Goal: Complete application form

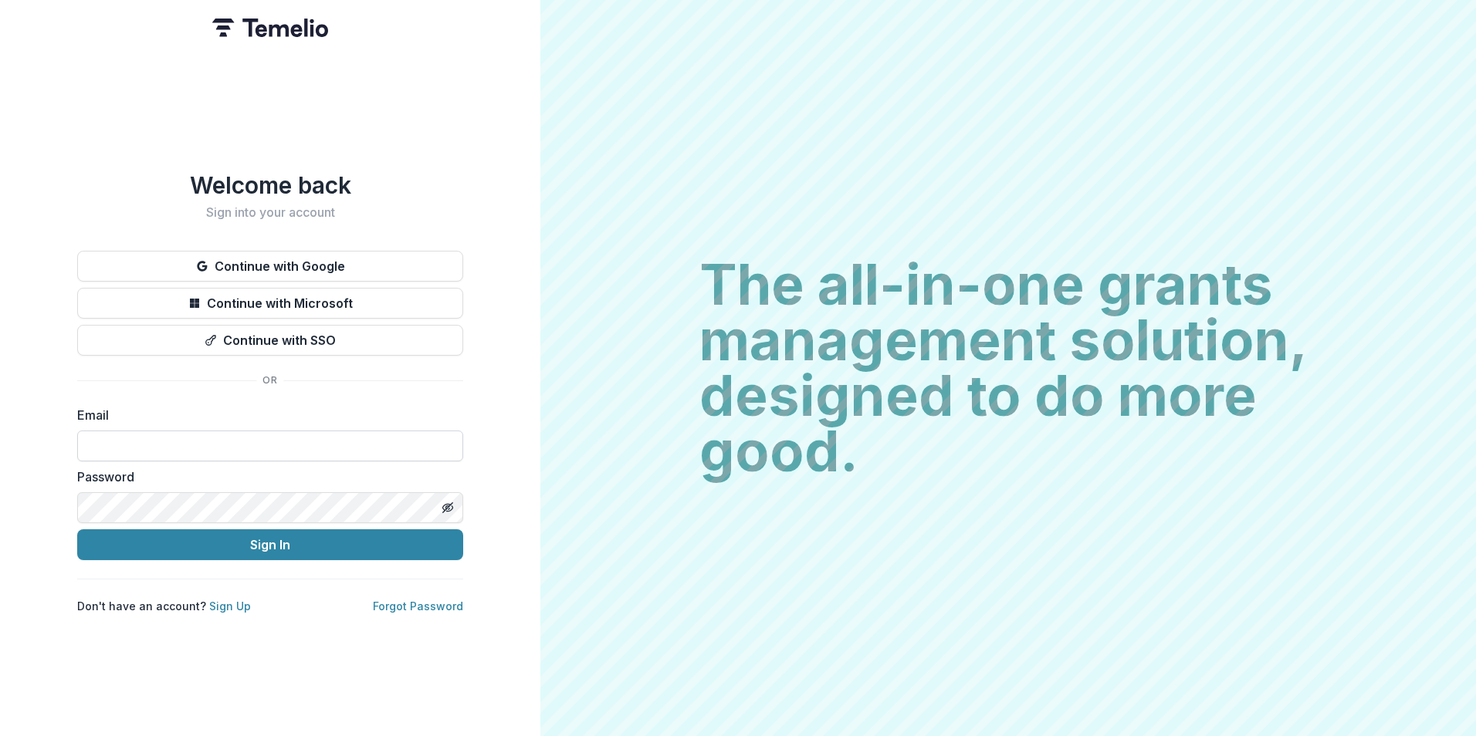
click at [268, 450] on input at bounding box center [270, 446] width 386 height 31
type input "**********"
click at [77, 530] on button "Sign In" at bounding box center [270, 545] width 386 height 31
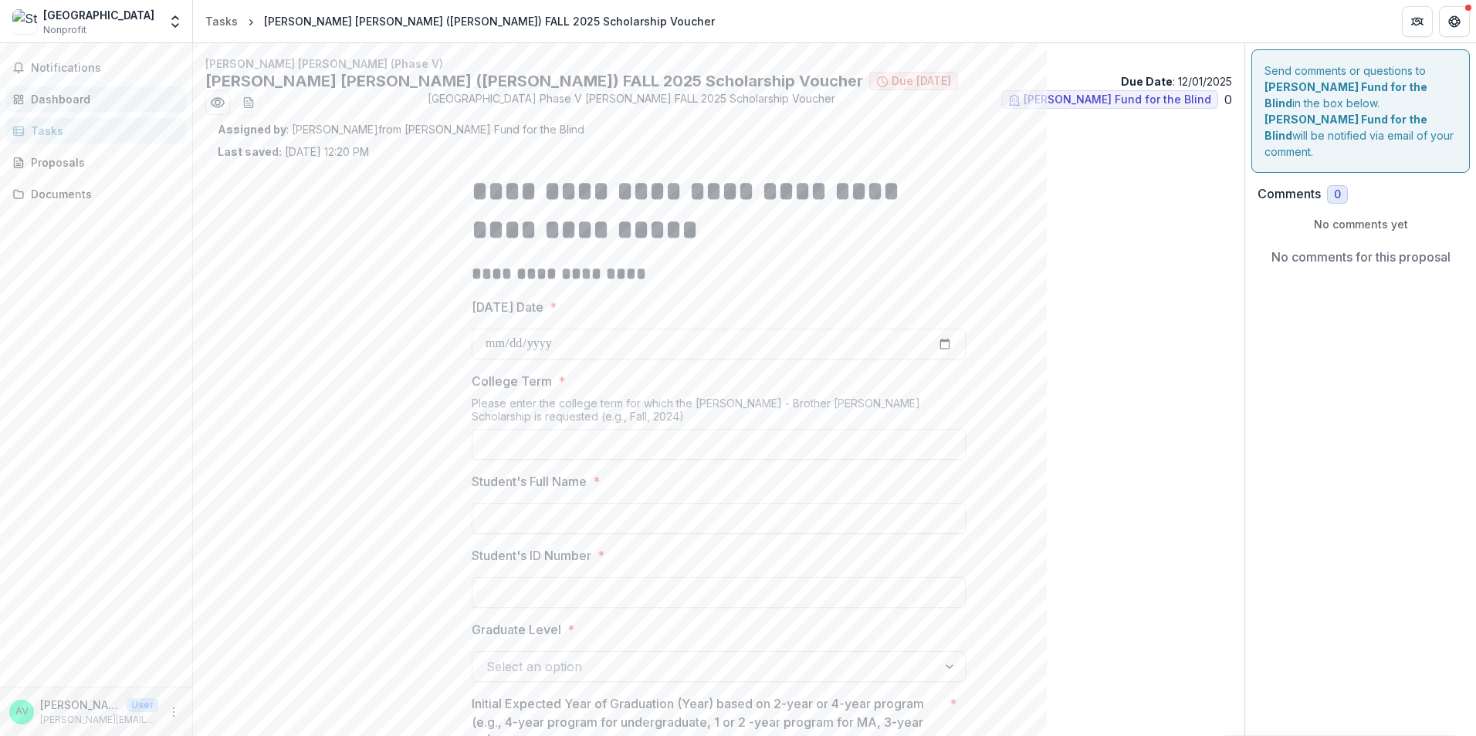
click at [71, 97] on div "Dashboard" at bounding box center [102, 99] width 143 height 16
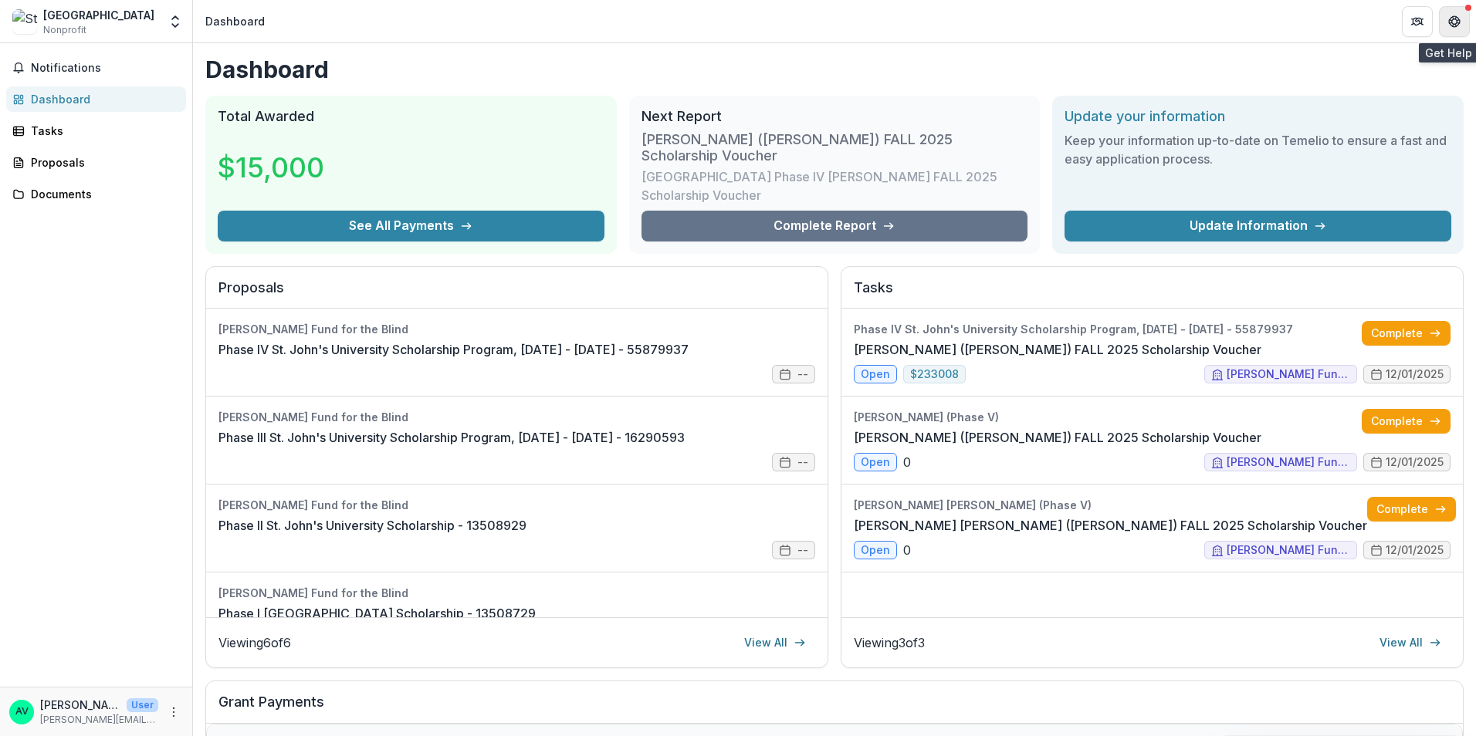
click at [1454, 16] on icon "Get Help" at bounding box center [1455, 17] width 4 height 3
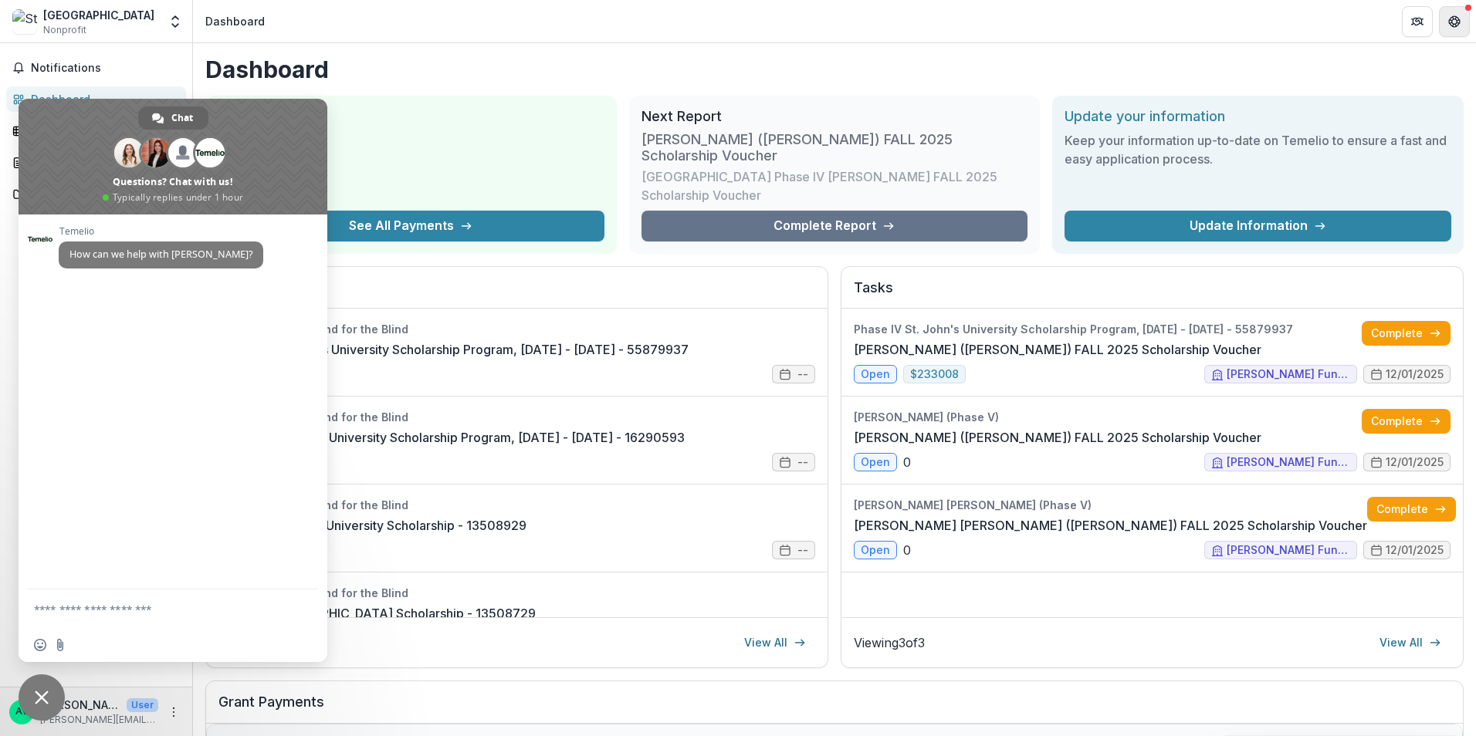
click at [1454, 17] on icon "Get Help" at bounding box center [1454, 21] width 12 height 12
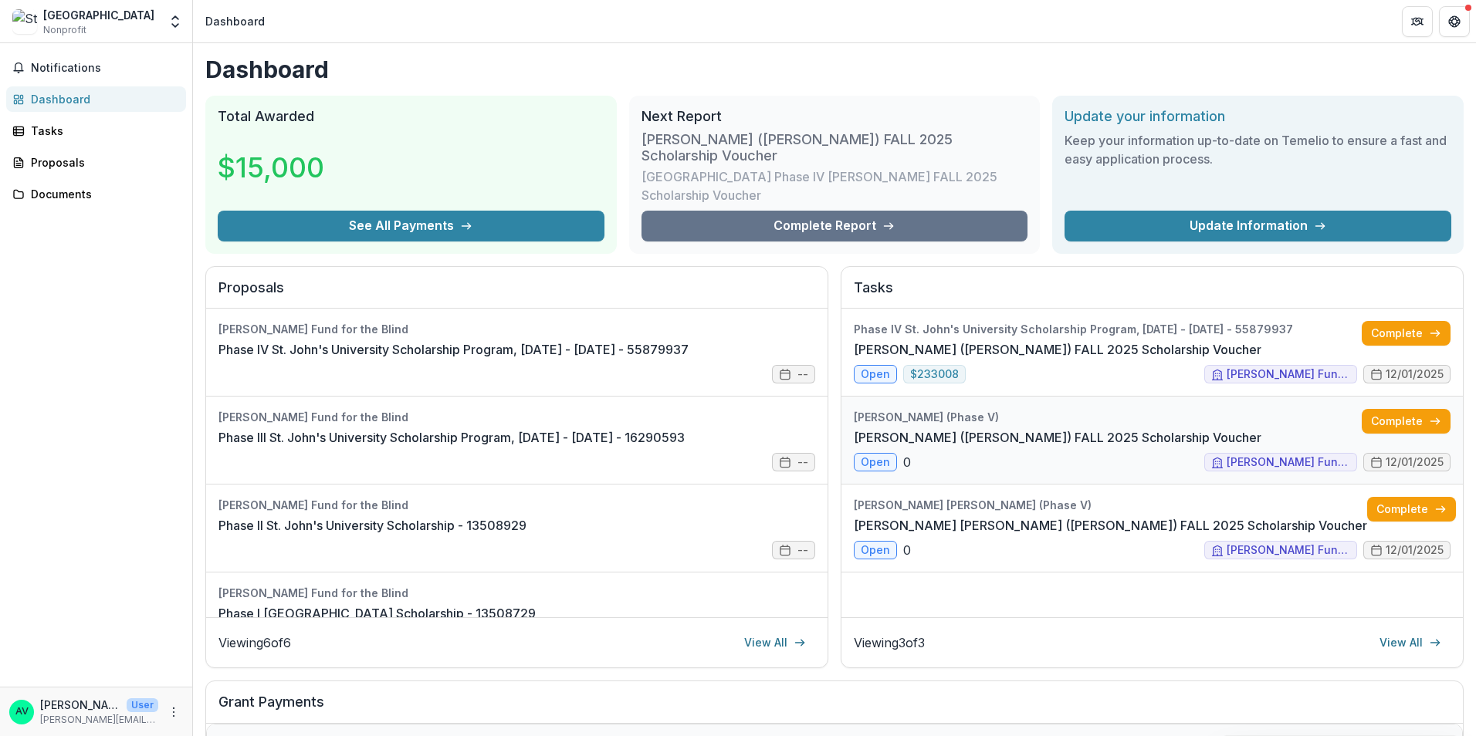
click at [1007, 428] on link "[PERSON_NAME] ([PERSON_NAME]) FALL 2025 Scholarship Voucher" at bounding box center [1058, 437] width 408 height 19
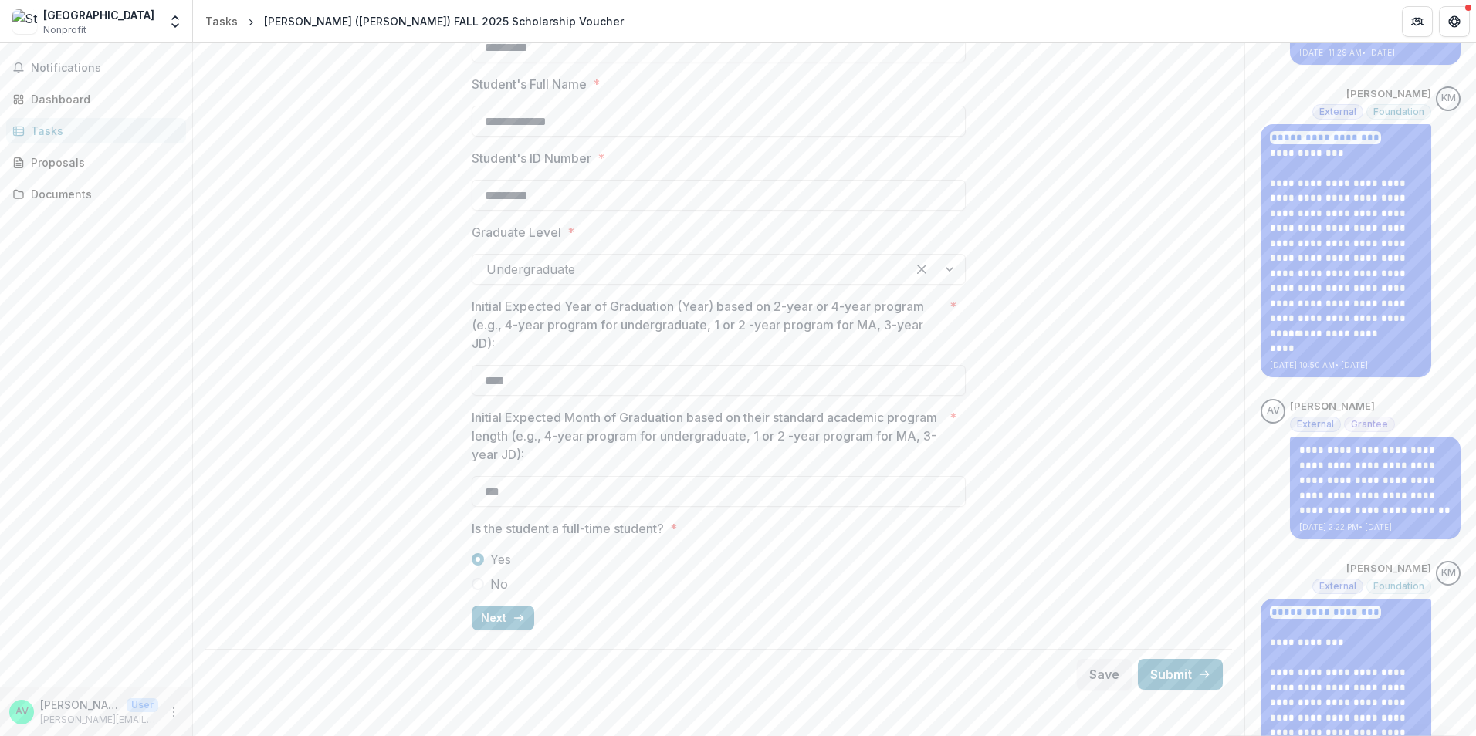
scroll to position [309, 0]
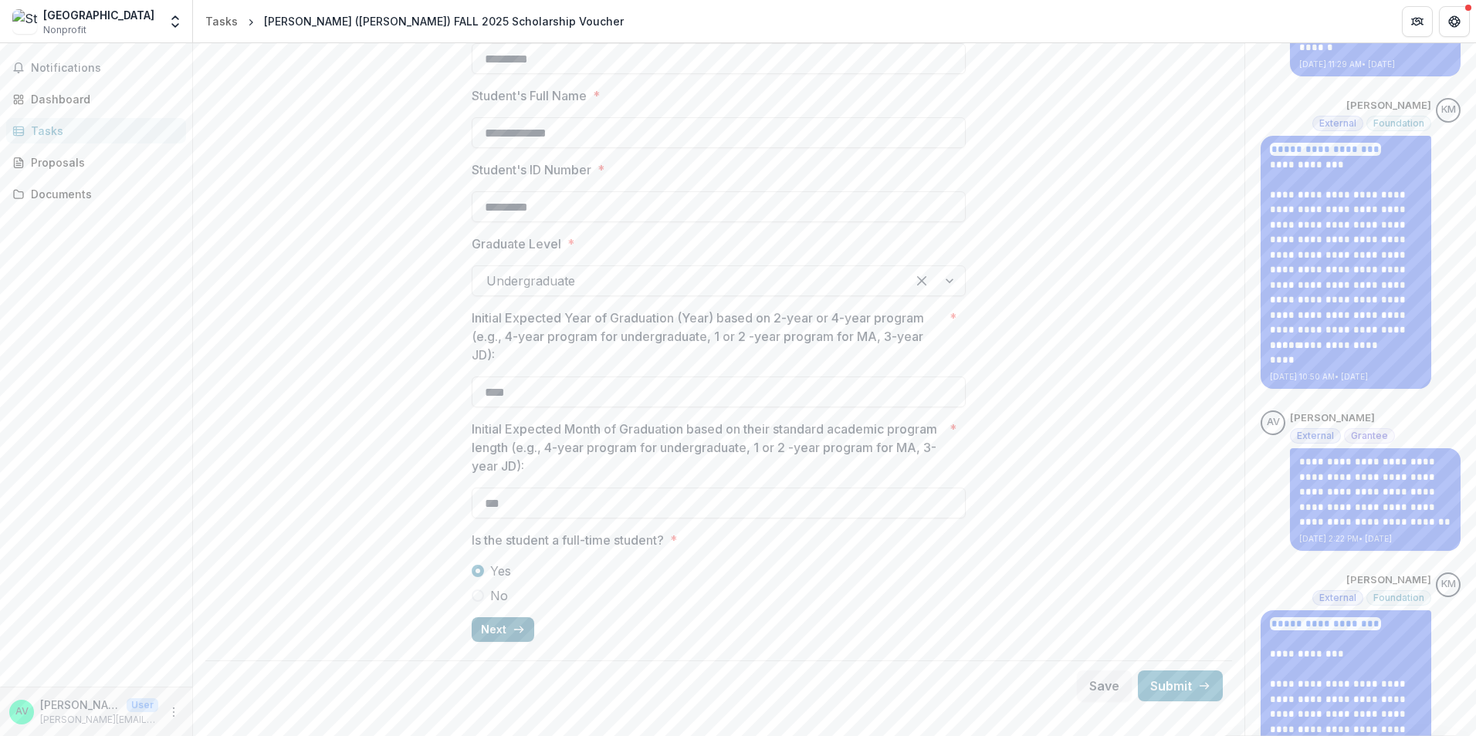
click at [493, 625] on button "Next" at bounding box center [503, 630] width 63 height 25
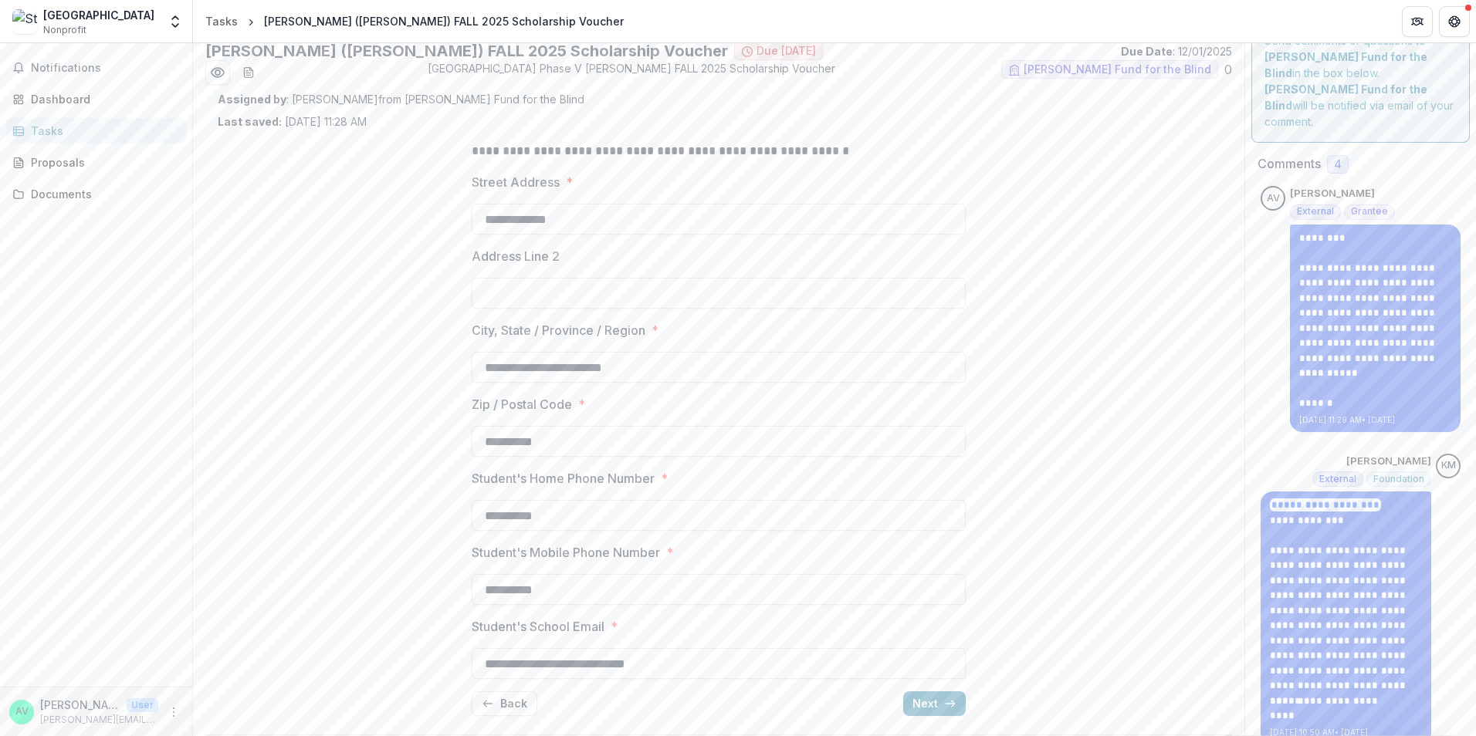
scroll to position [26, 0]
click at [949, 713] on icon "button" at bounding box center [950, 708] width 12 height 12
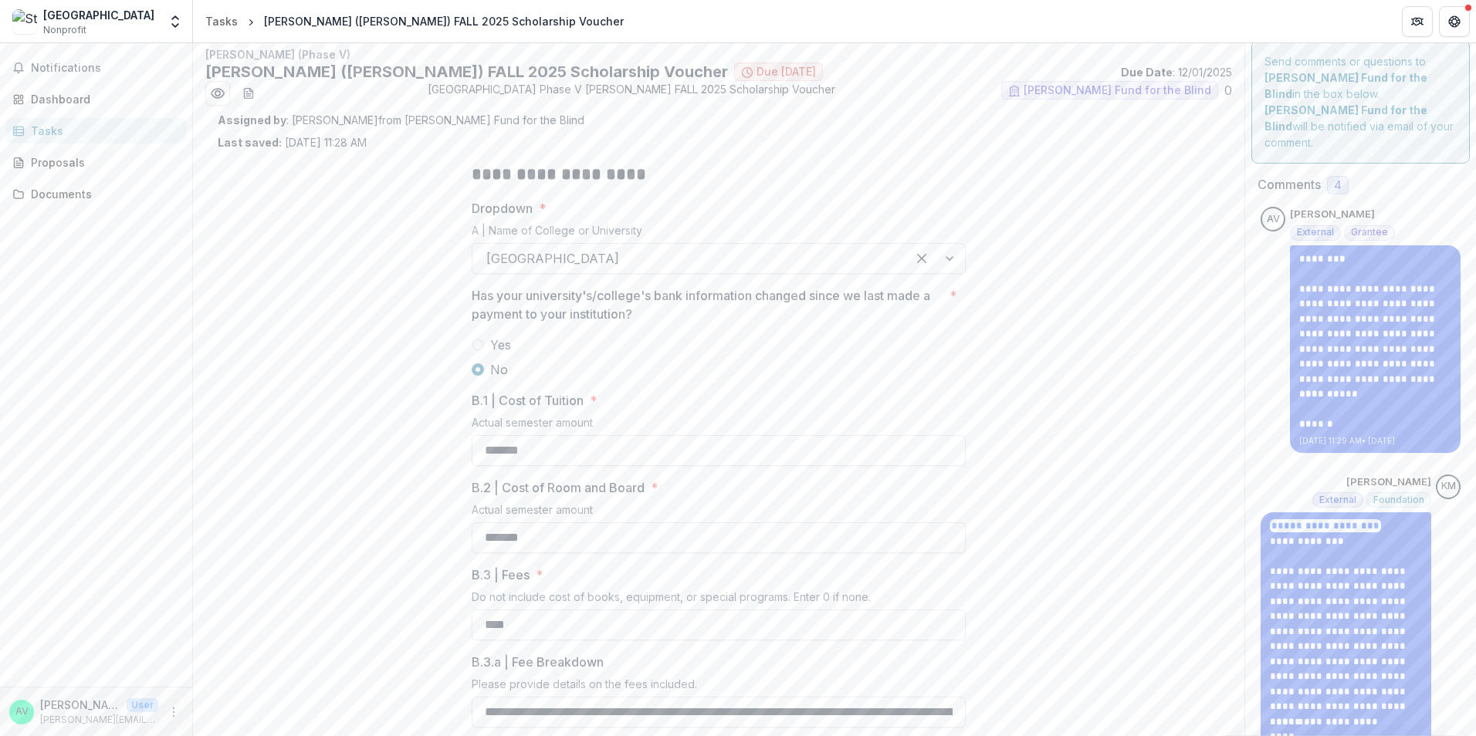
scroll to position [0, 0]
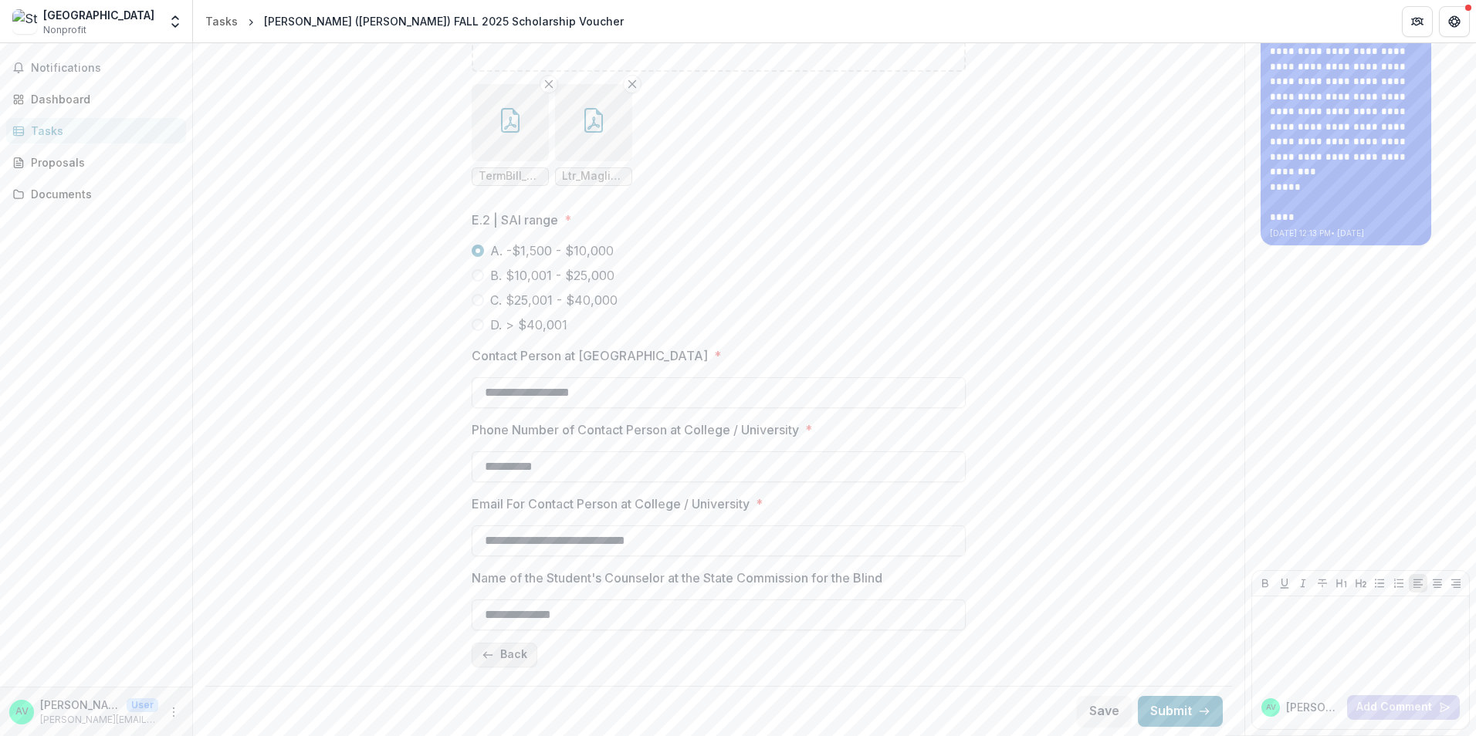
click at [515, 653] on button "Back" at bounding box center [505, 655] width 66 height 25
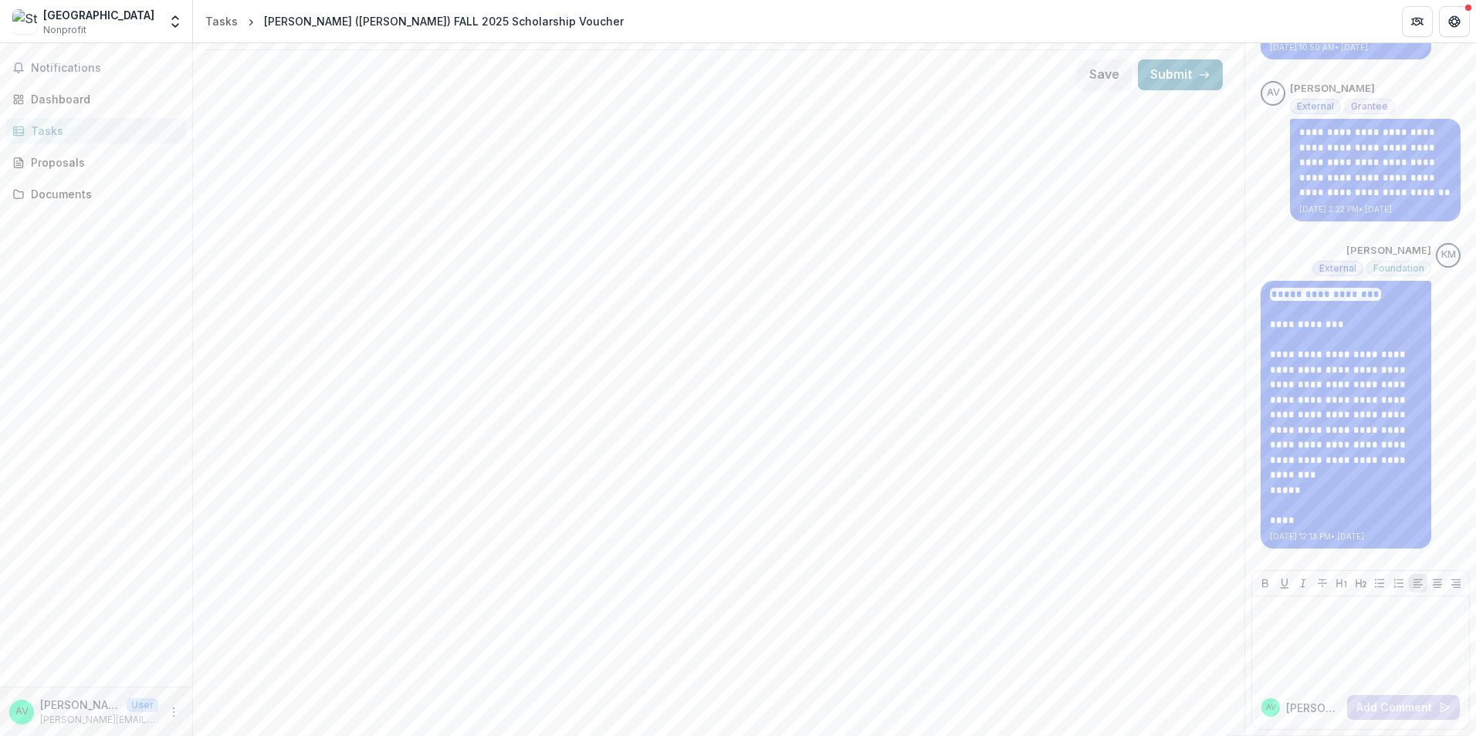
scroll to position [79, 0]
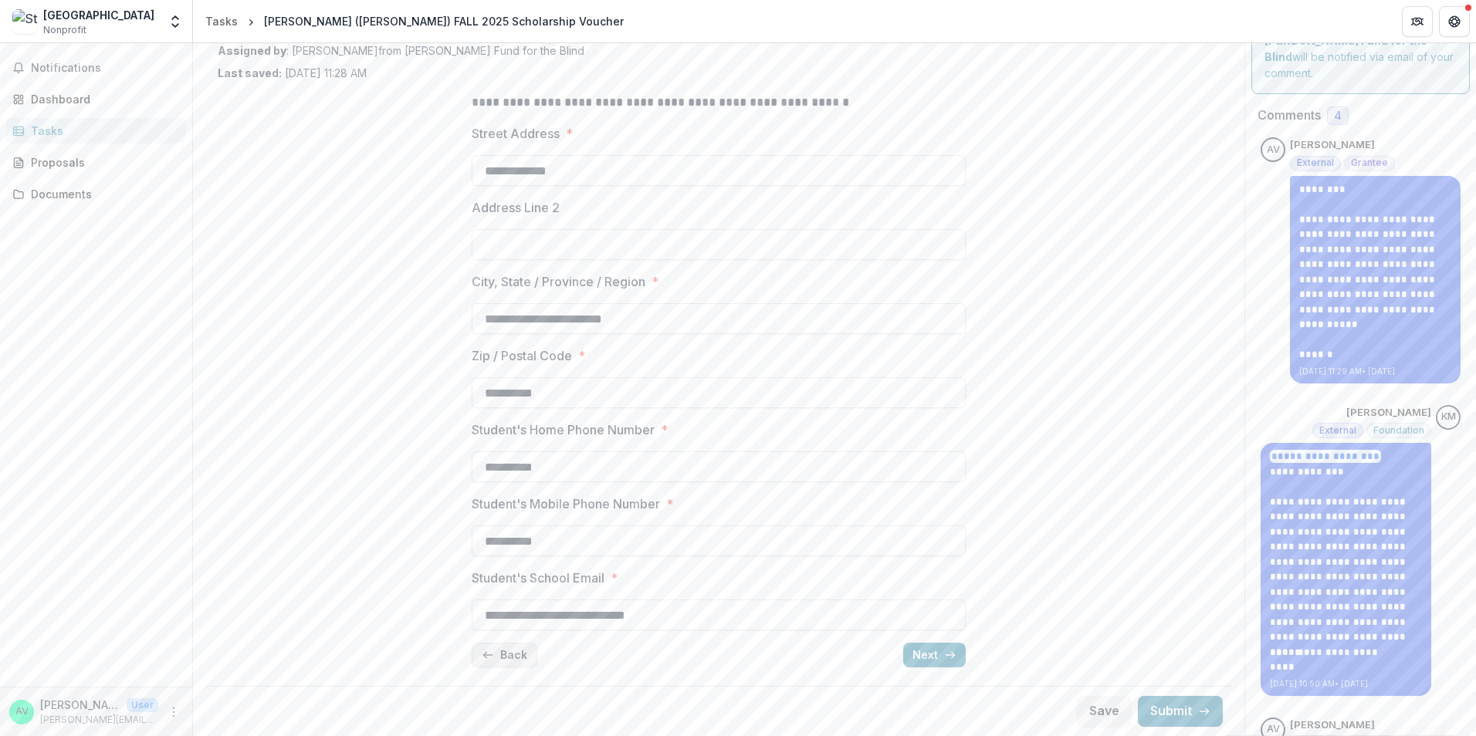
click at [515, 653] on button "Back" at bounding box center [505, 655] width 66 height 25
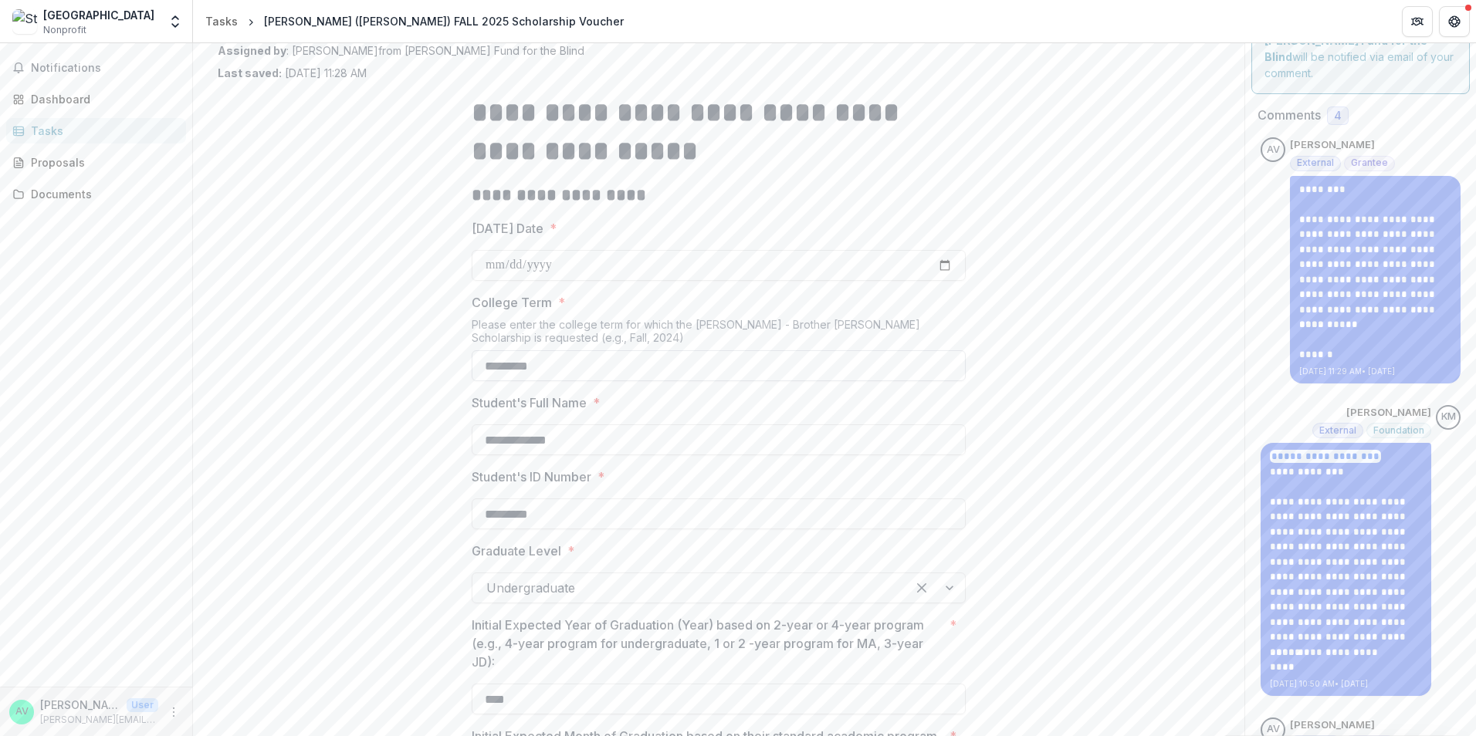
click at [583, 369] on input "*********" at bounding box center [719, 365] width 494 height 31
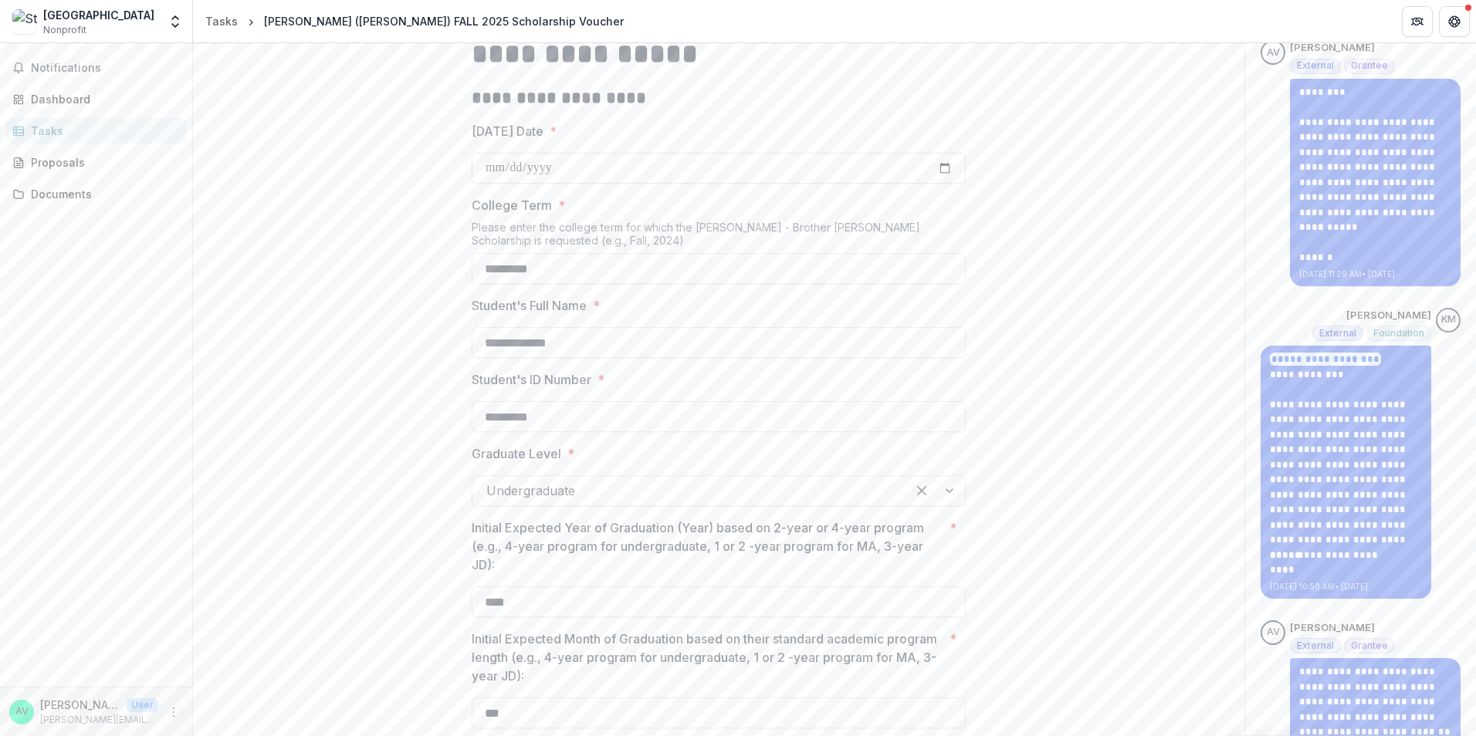
scroll to position [0, 0]
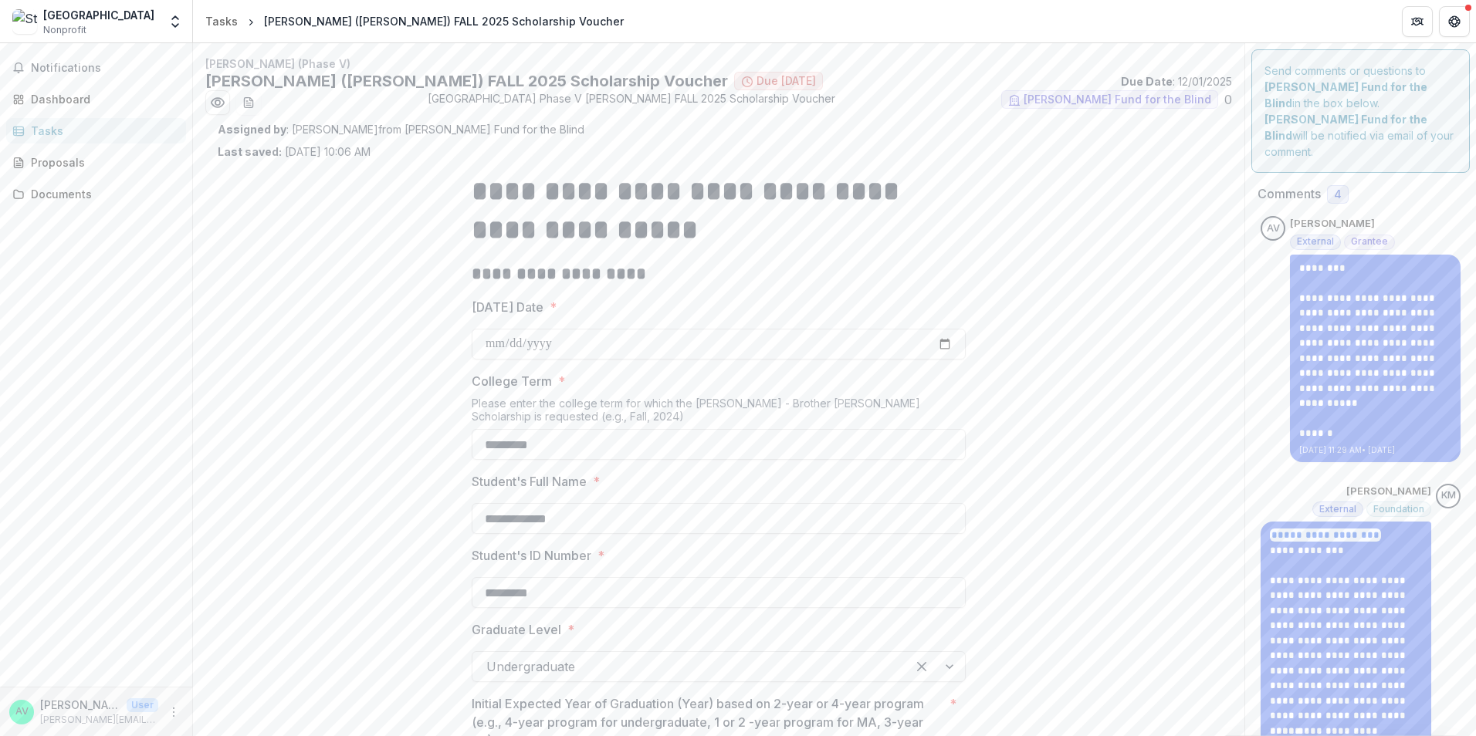
type input "*********"
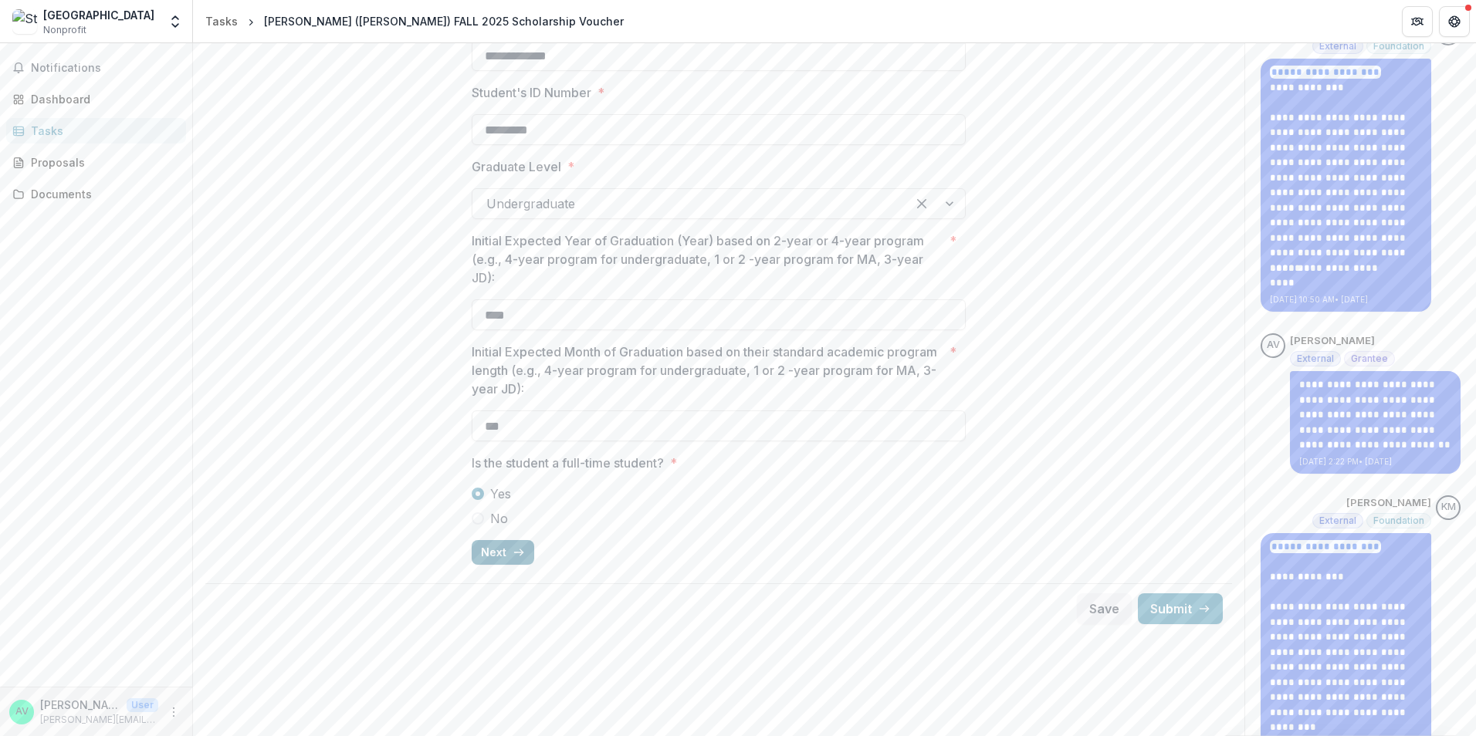
click at [505, 545] on button "Next" at bounding box center [503, 552] width 63 height 25
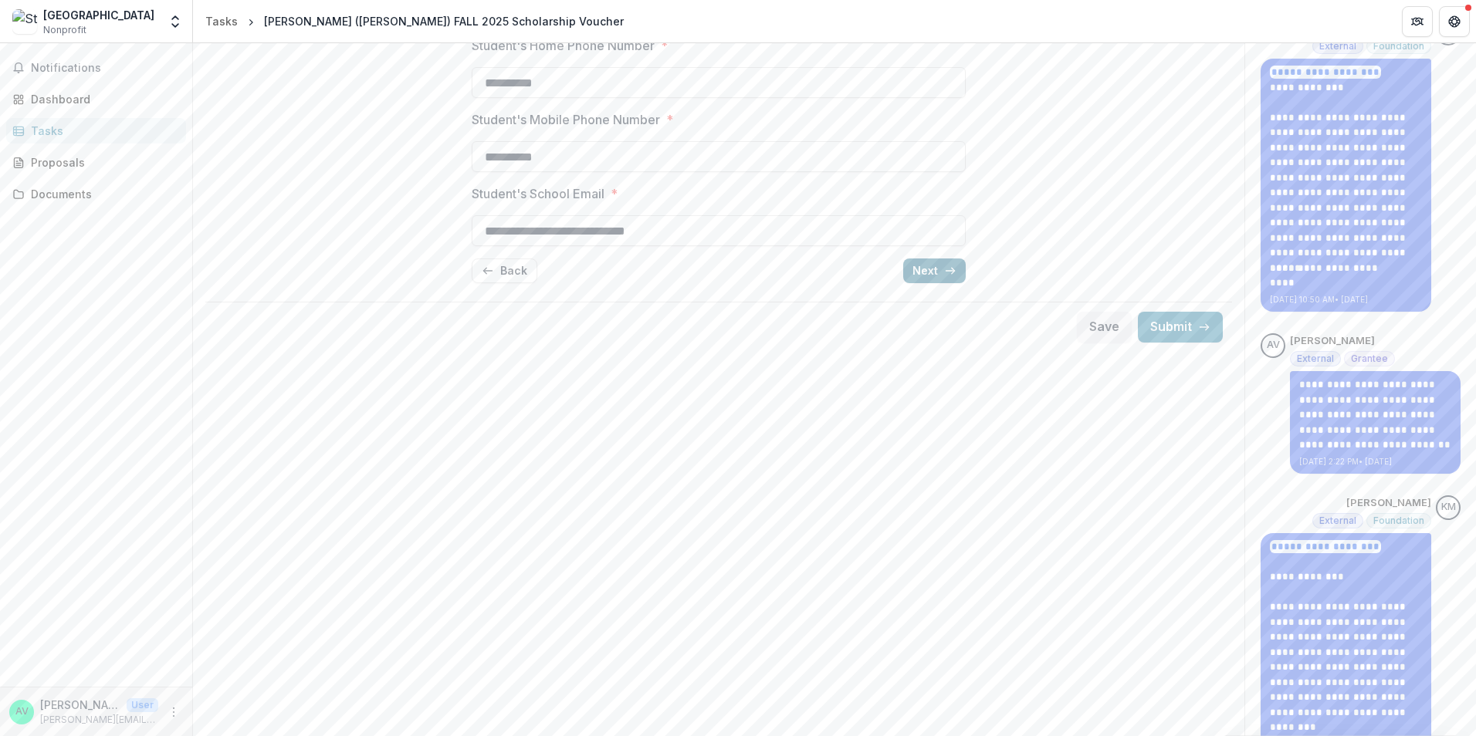
scroll to position [181, 0]
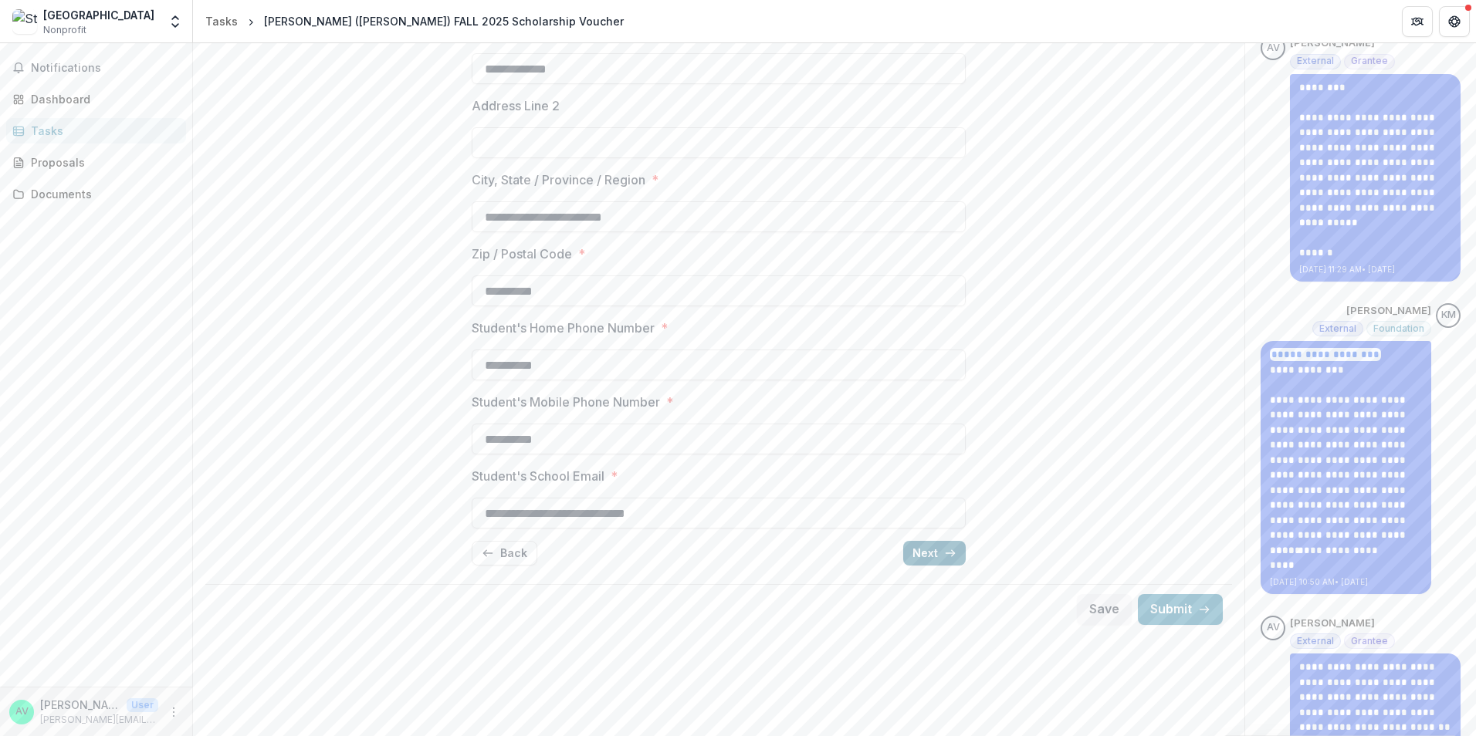
click at [925, 554] on button "Next" at bounding box center [934, 553] width 63 height 25
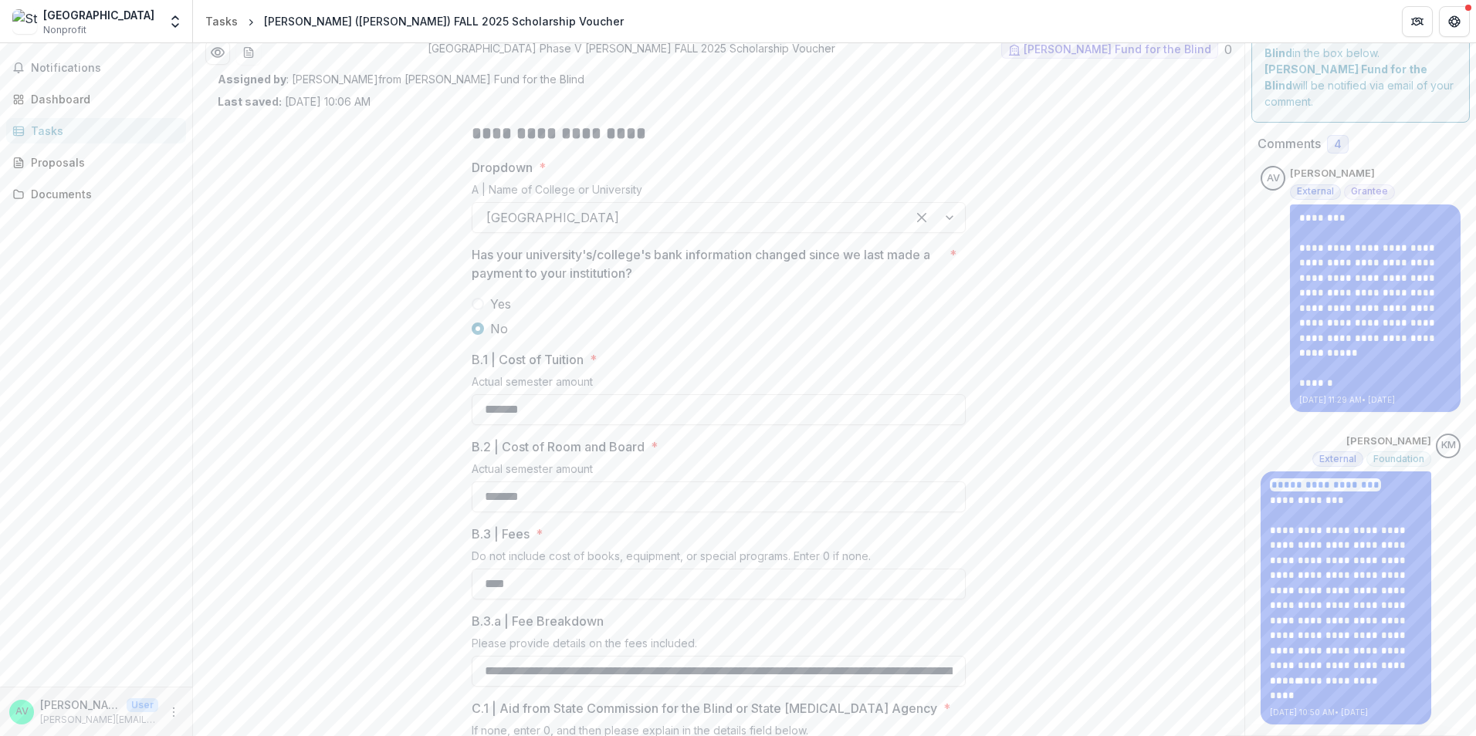
scroll to position [0, 0]
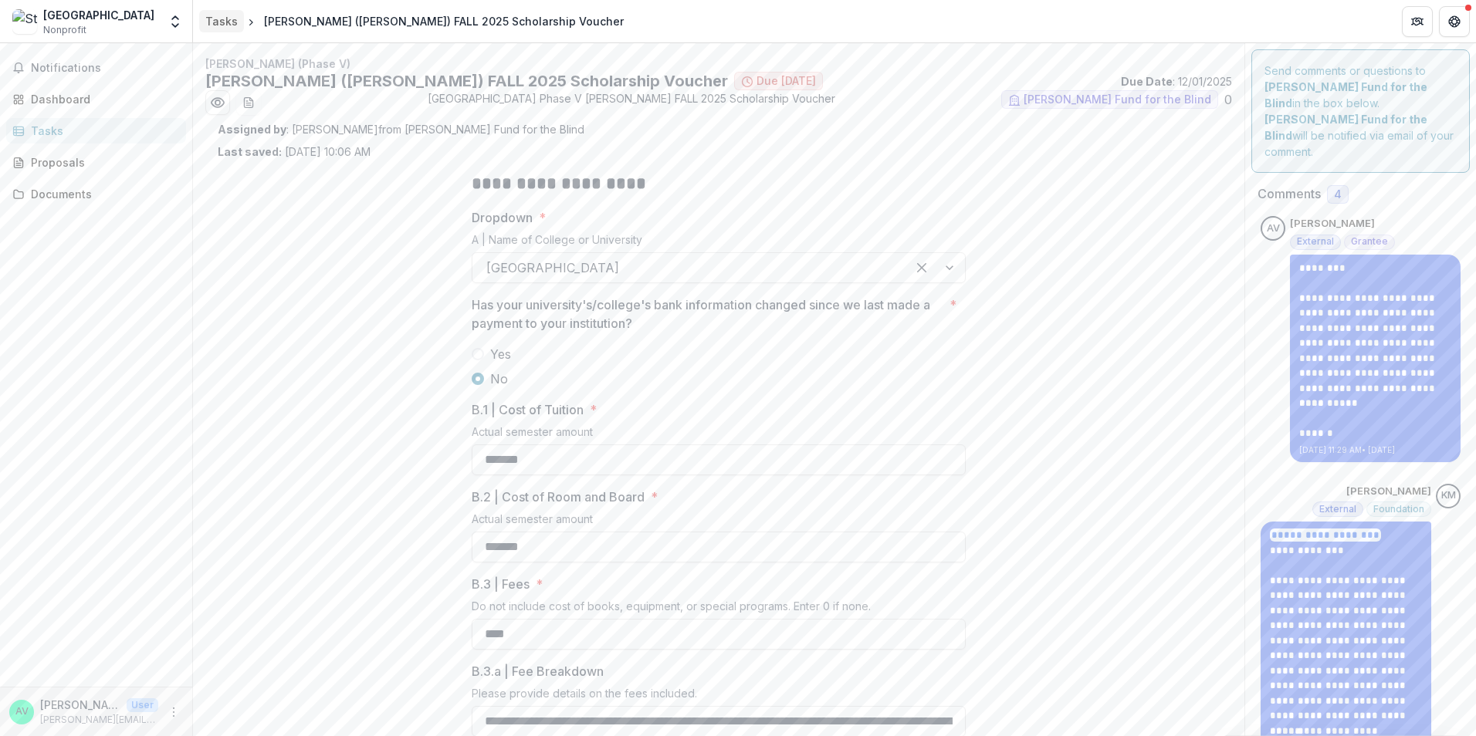
click at [209, 16] on div "Tasks" at bounding box center [221, 21] width 32 height 16
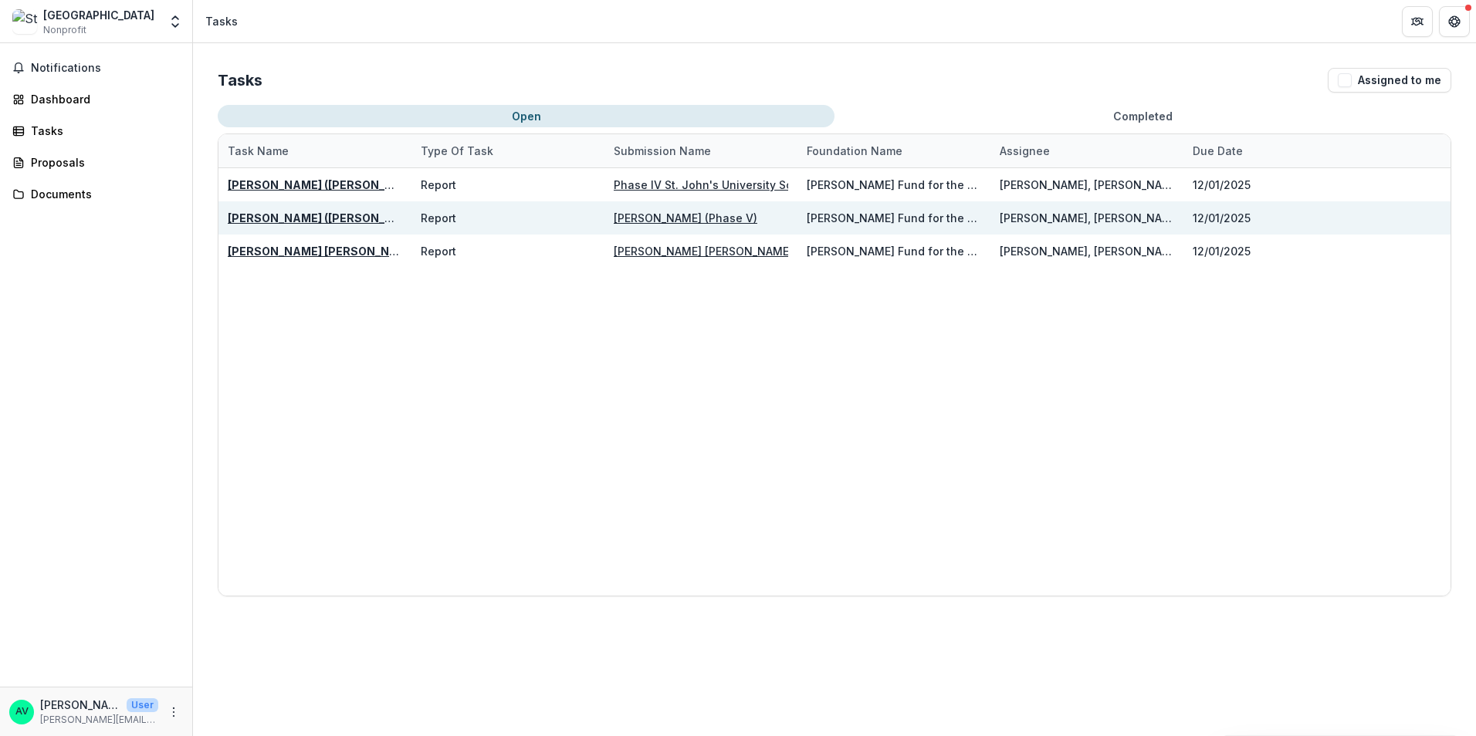
click at [320, 220] on u "[PERSON_NAME] ([PERSON_NAME]) FALL 2025 Scholarship Voucher" at bounding box center [416, 218] width 376 height 13
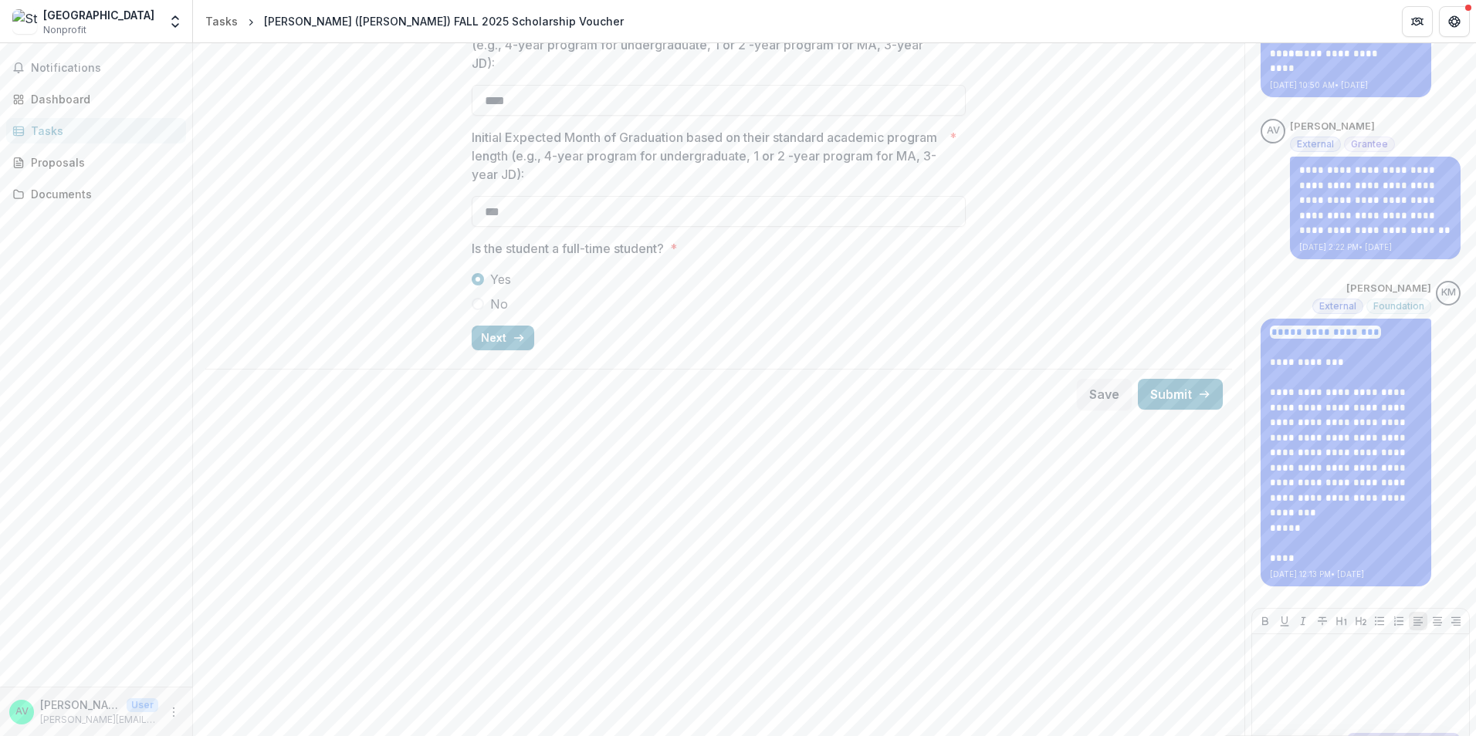
scroll to position [699, 0]
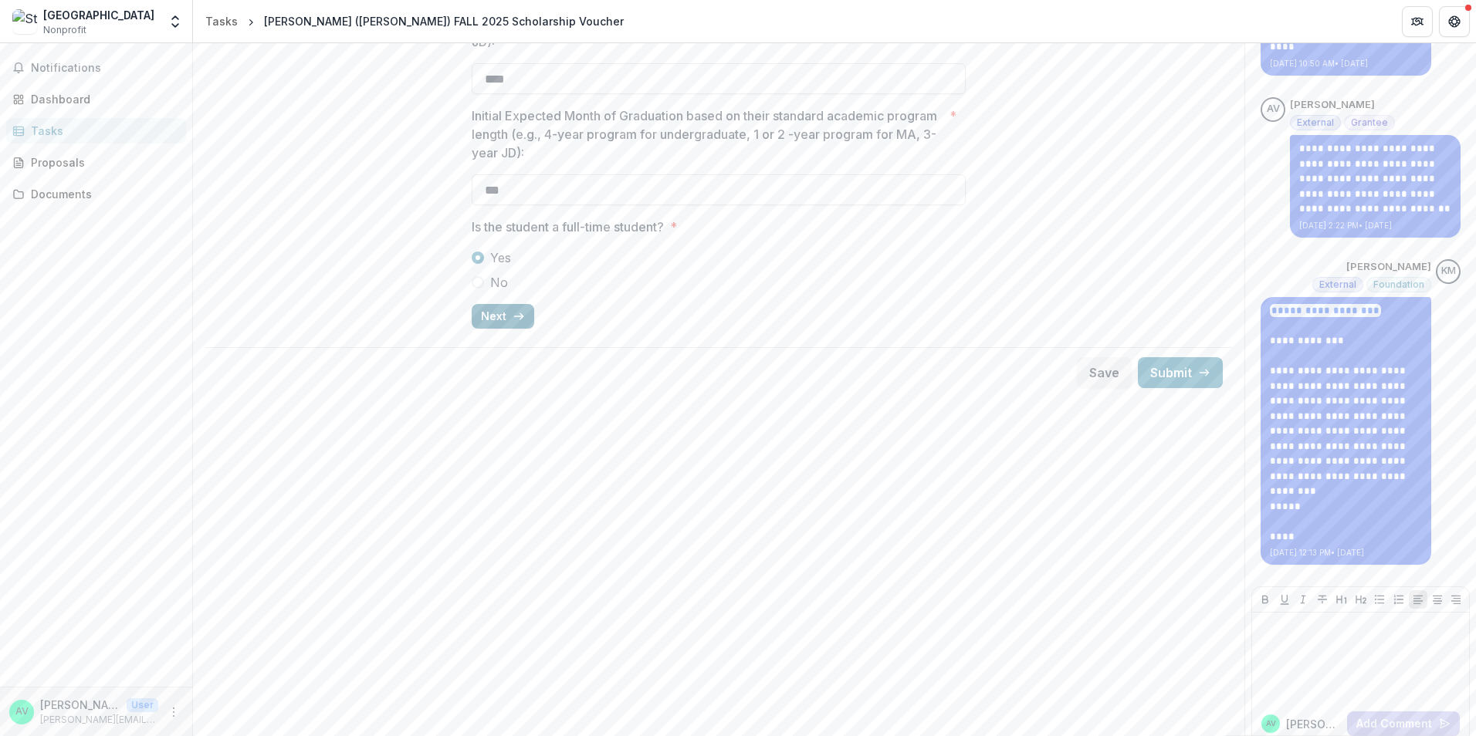
click at [513, 320] on icon "button" at bounding box center [519, 316] width 12 height 12
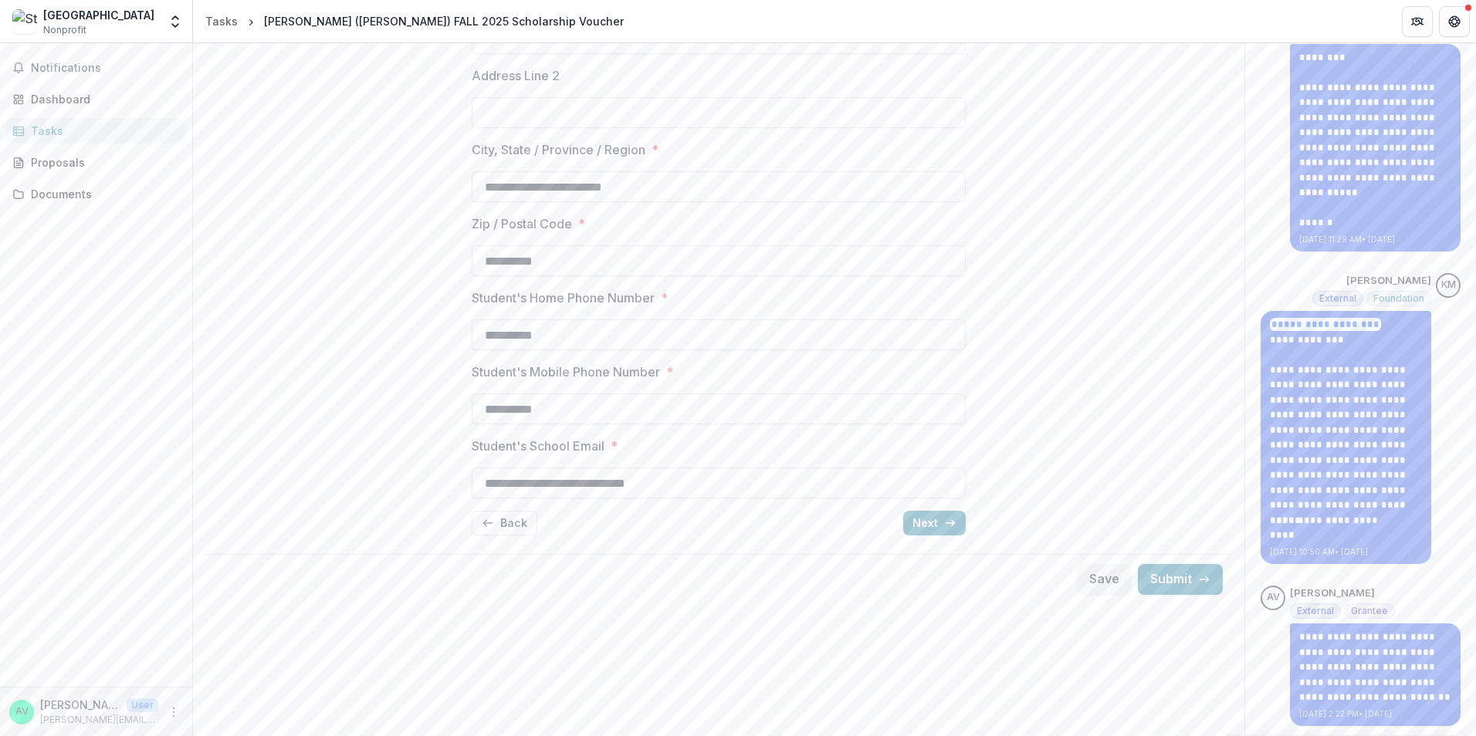
scroll to position [77, 0]
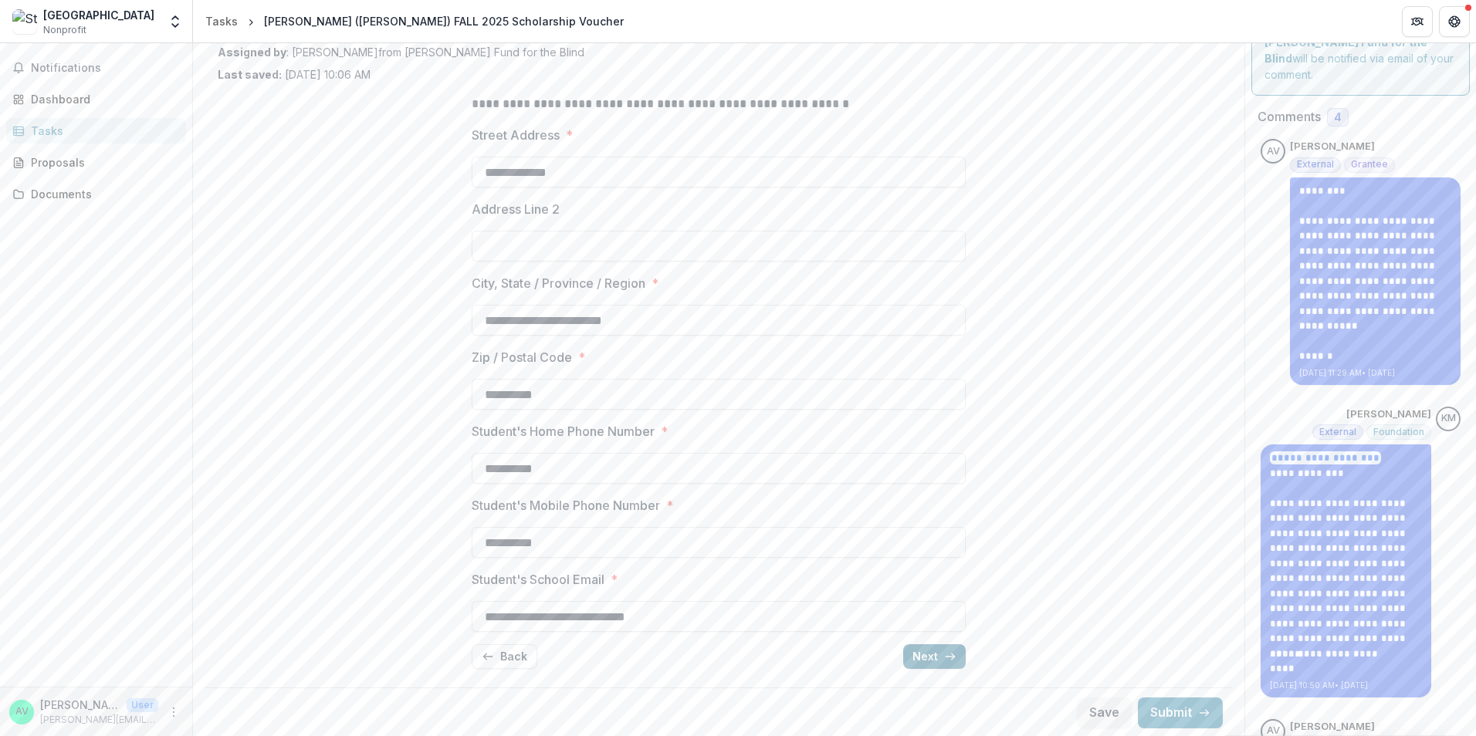
click at [953, 656] on icon "button" at bounding box center [950, 657] width 12 height 12
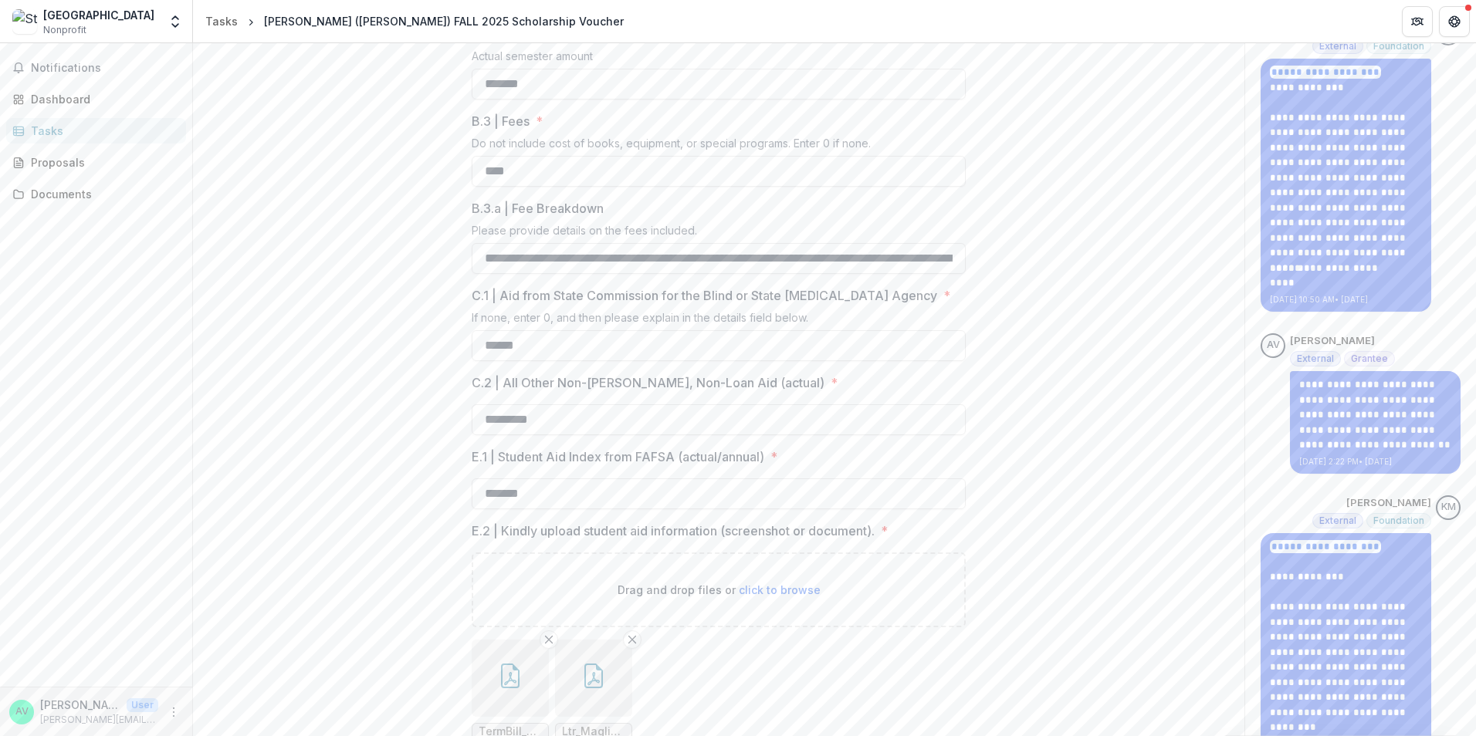
scroll to position [618, 0]
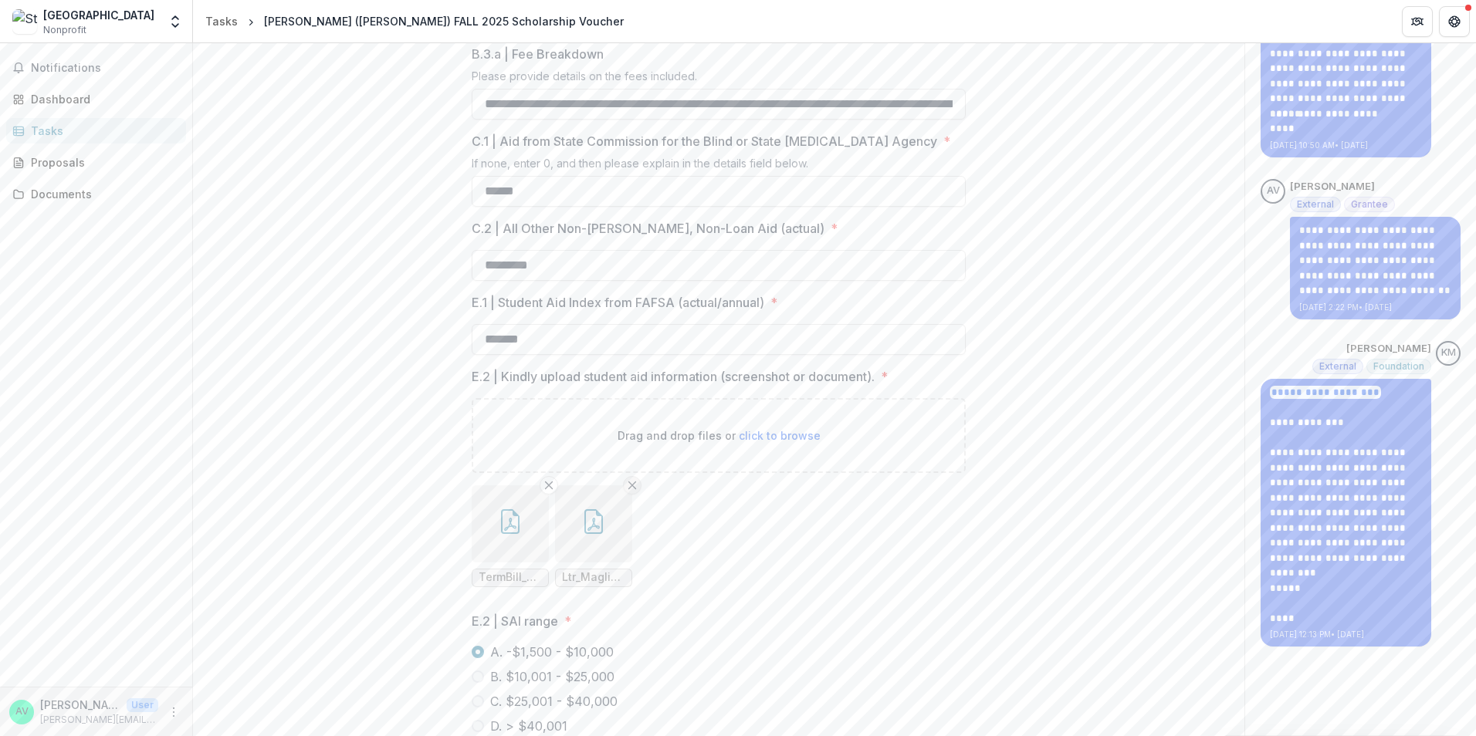
click at [623, 495] on button "Remove File" at bounding box center [632, 485] width 19 height 19
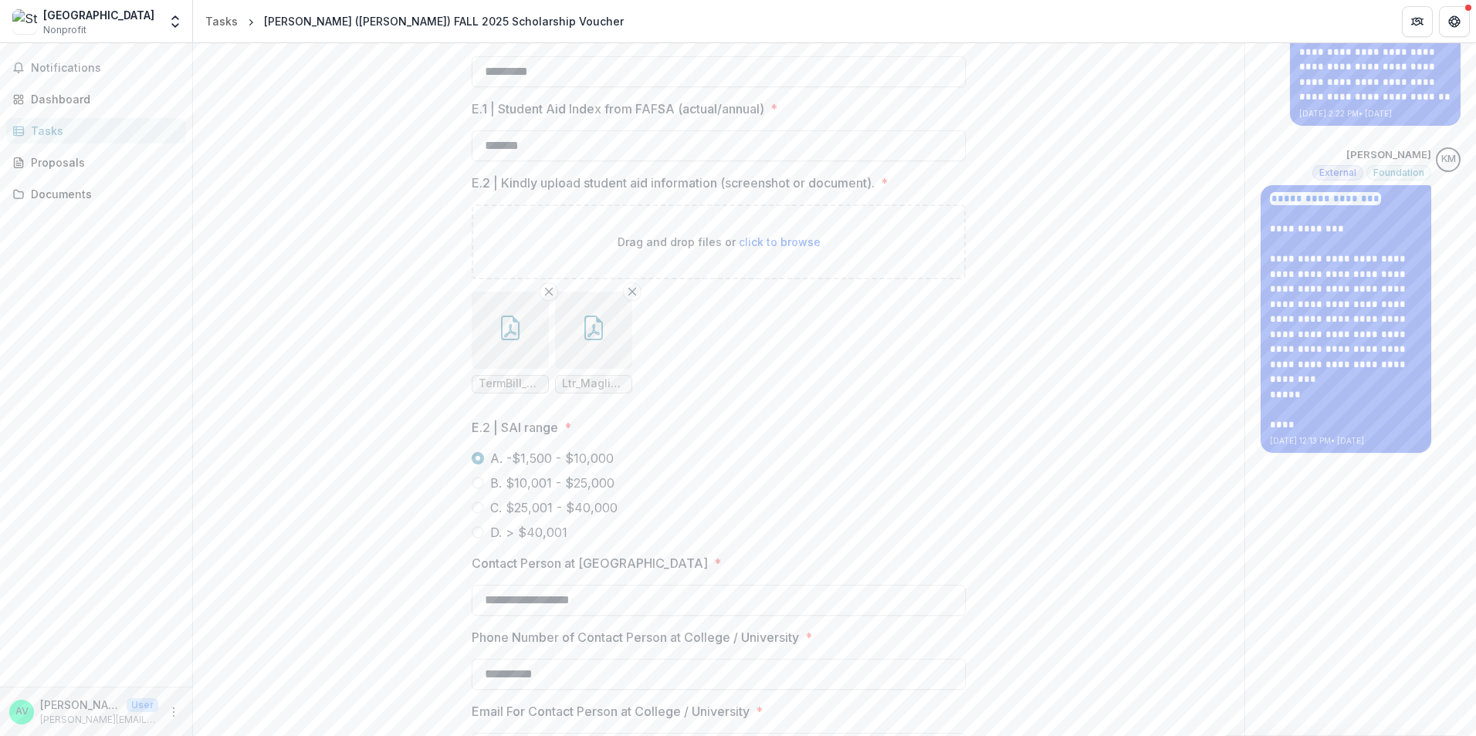
scroll to position [652, 0]
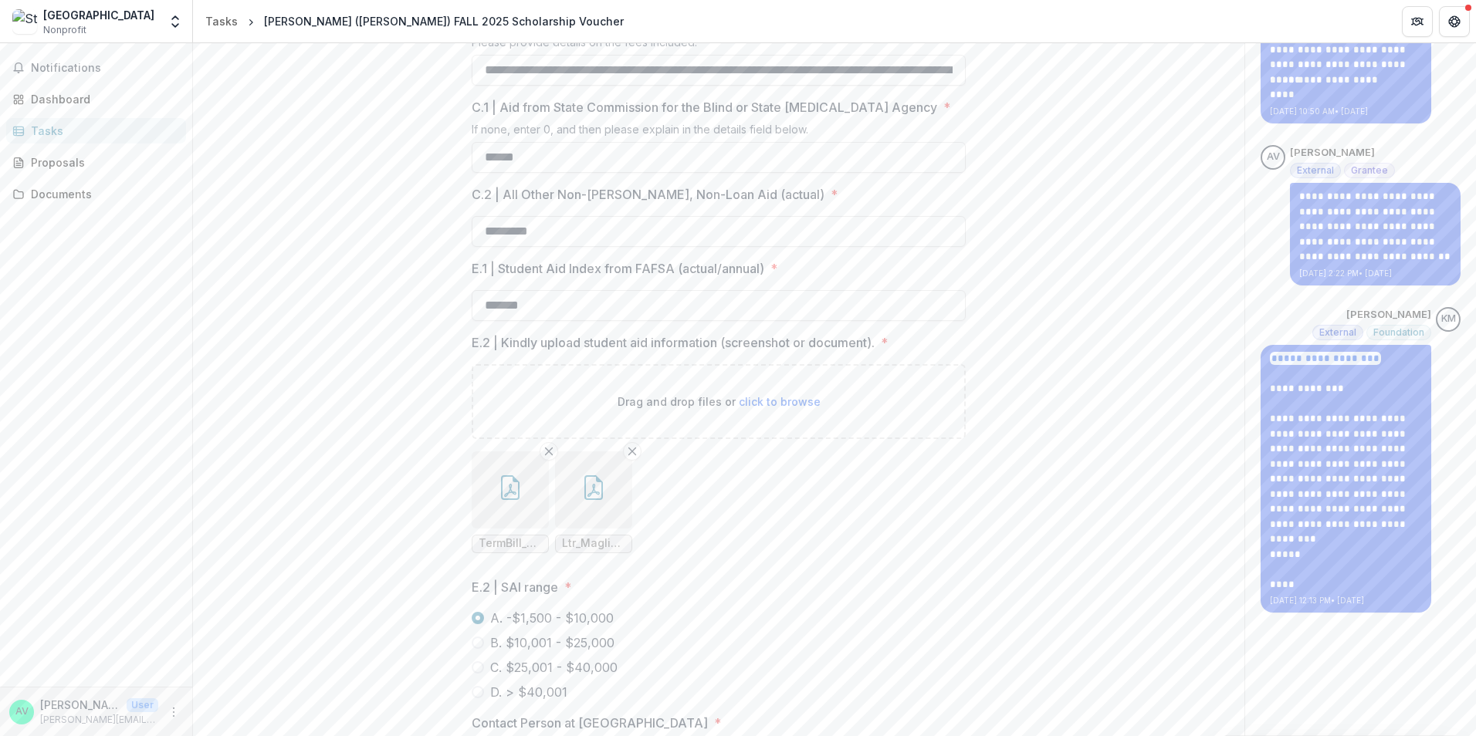
click at [608, 529] on button "button" at bounding box center [593, 490] width 77 height 77
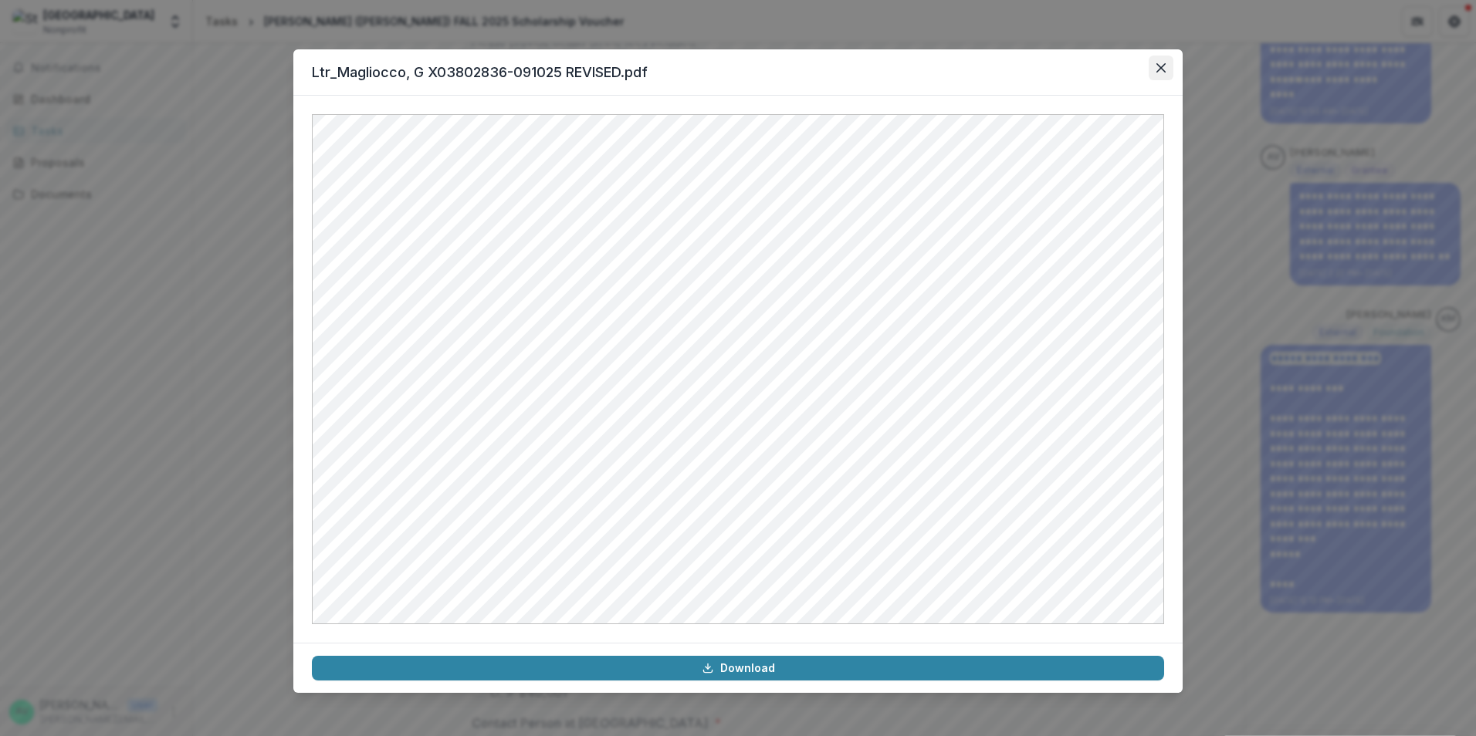
click at [1164, 70] on icon "Close" at bounding box center [1160, 67] width 9 height 9
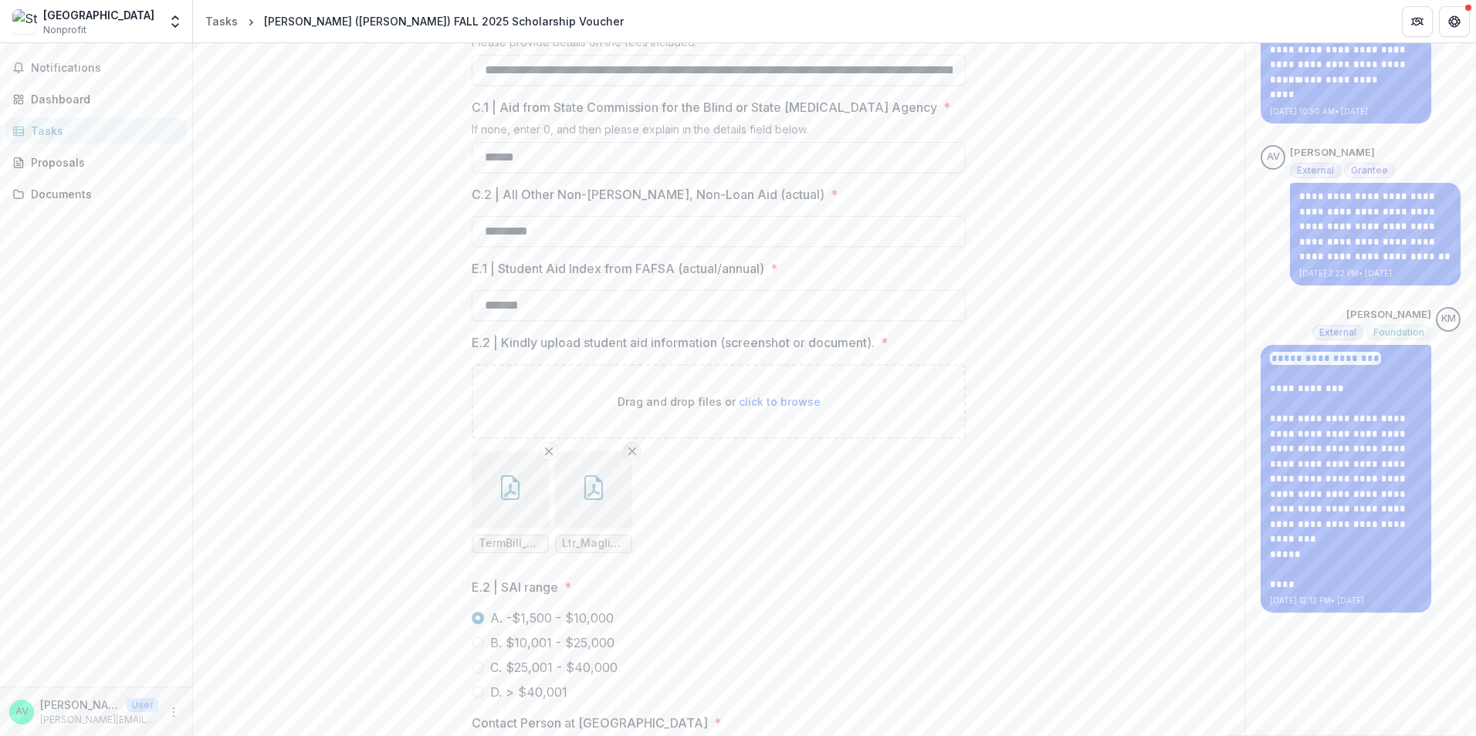
click at [630, 455] on line "Remove File" at bounding box center [632, 451] width 7 height 7
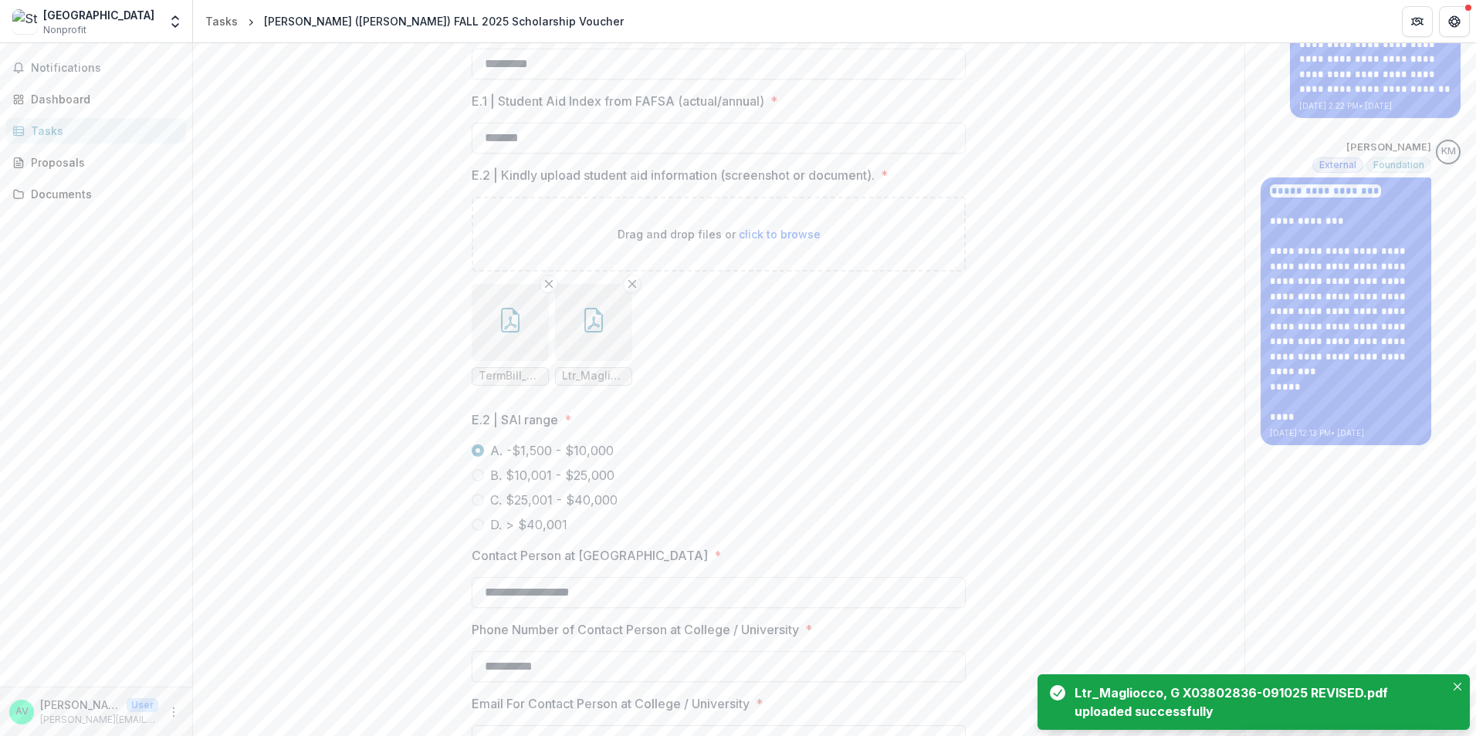
scroll to position [1037, 0]
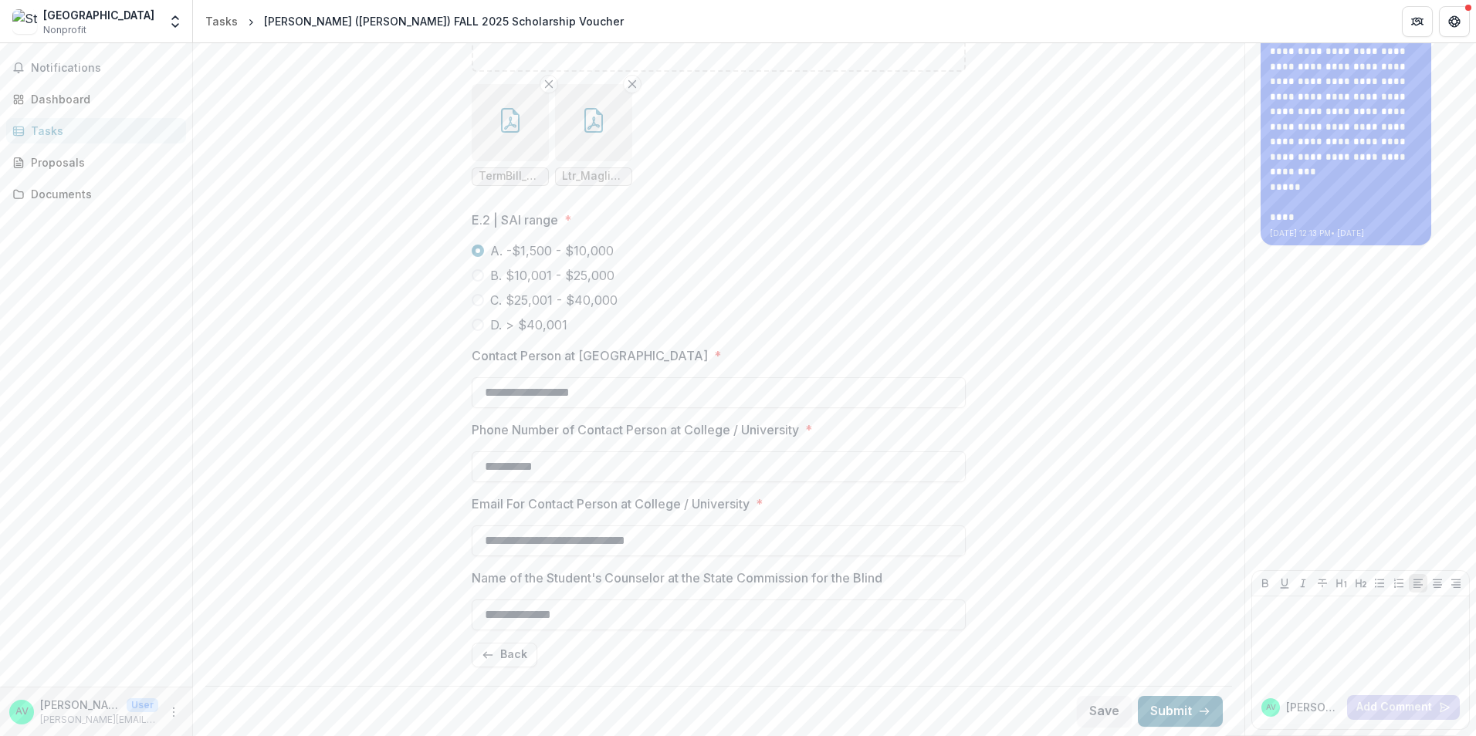
click at [1169, 702] on button "Submit" at bounding box center [1180, 711] width 85 height 31
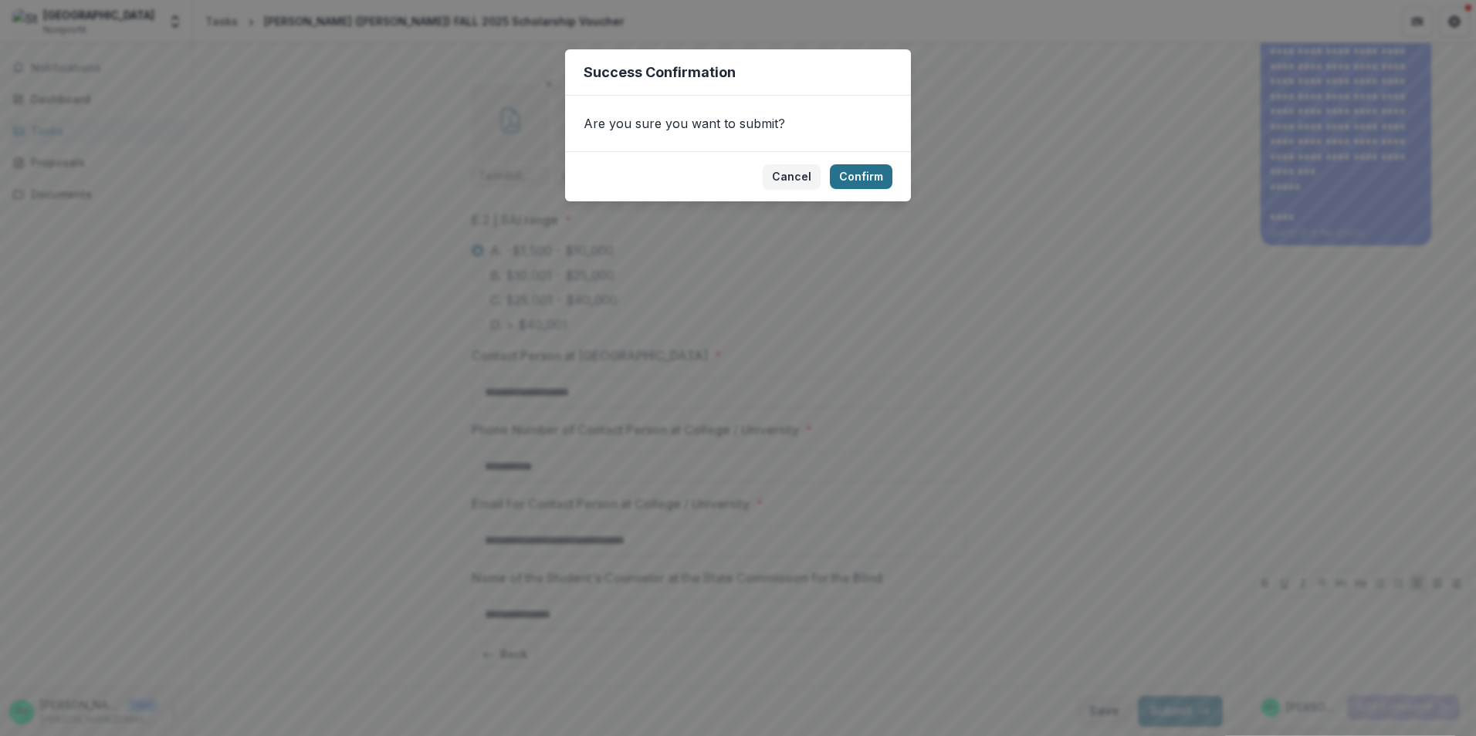
click at [850, 174] on button "Confirm" at bounding box center [861, 176] width 63 height 25
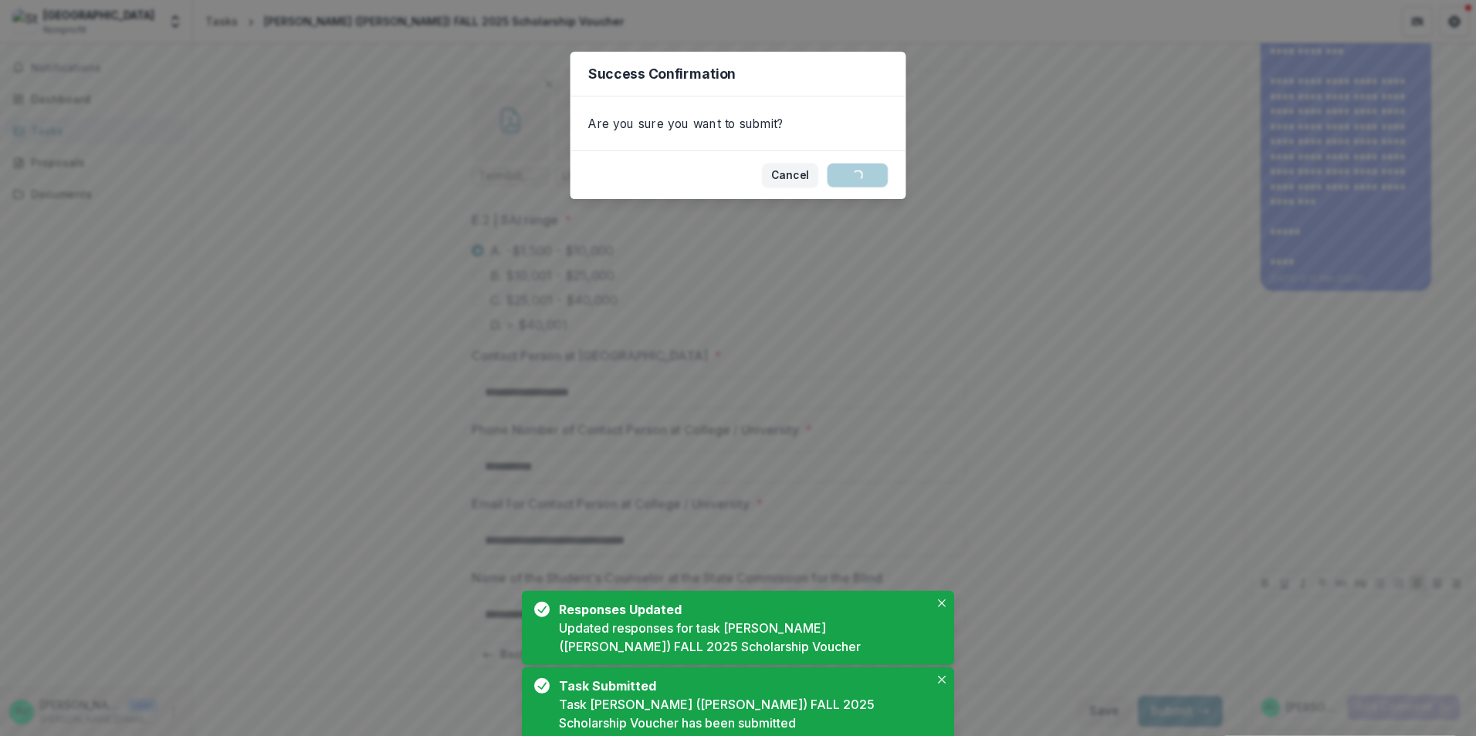
scroll to position [0, 0]
